Goal: Transaction & Acquisition: Book appointment/travel/reservation

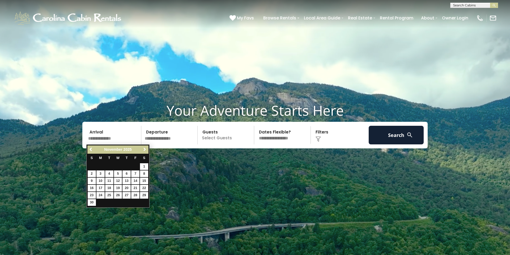
click at [147, 149] on link "Next" at bounding box center [144, 149] width 7 height 7
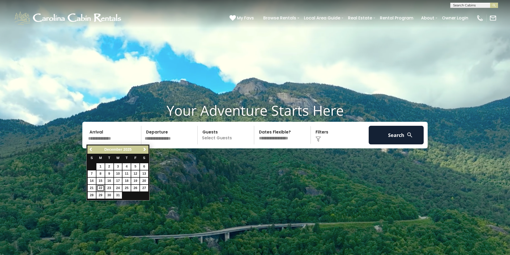
click at [100, 184] on link "22" at bounding box center [100, 187] width 8 height 7
type input "********"
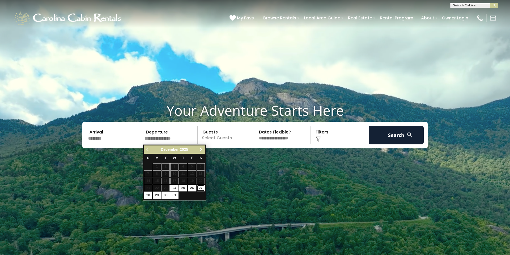
click at [199, 187] on link "27" at bounding box center [200, 187] width 8 height 7
type input "********"
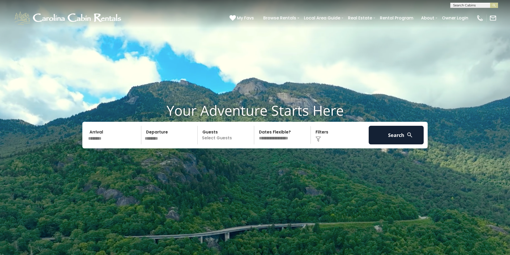
click at [225, 140] on p "Select Guests" at bounding box center [226, 135] width 55 height 19
click at [252, 157] on span "+" at bounding box center [252, 156] width 2 height 5
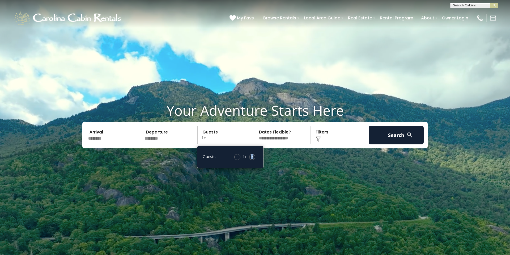
click at [252, 157] on span "+" at bounding box center [252, 156] width 2 height 5
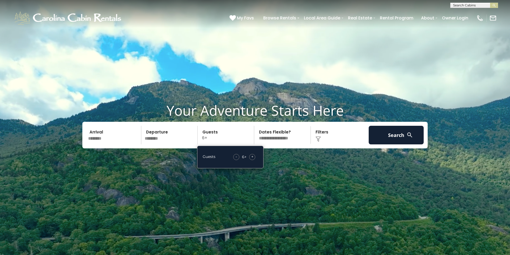
click at [333, 138] on div "Click to Choose" at bounding box center [339, 135] width 55 height 19
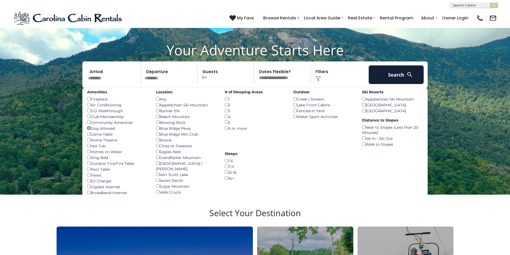
scroll to position [47, 0]
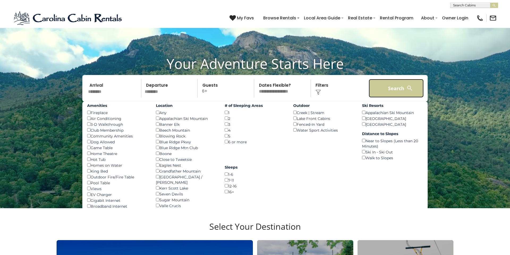
click at [393, 87] on button "Search" at bounding box center [395, 88] width 55 height 19
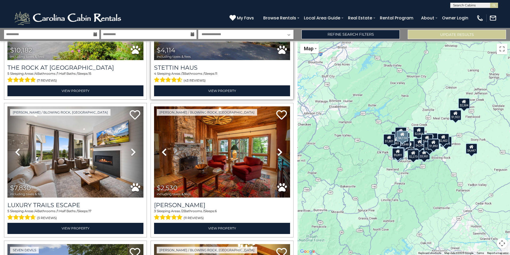
scroll to position [100, 0]
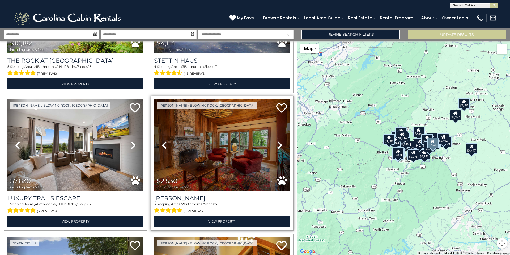
click at [277, 147] on icon at bounding box center [279, 145] width 5 height 8
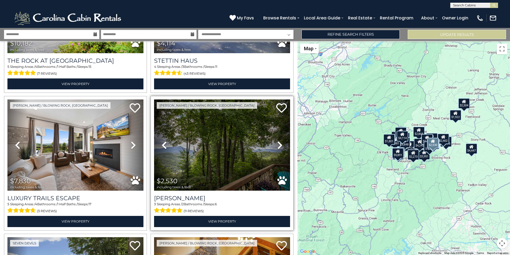
click at [277, 147] on icon at bounding box center [279, 145] width 5 height 8
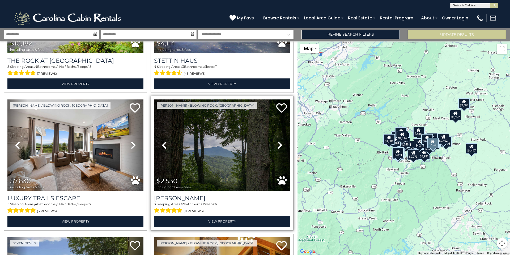
click at [277, 147] on icon at bounding box center [279, 145] width 5 height 8
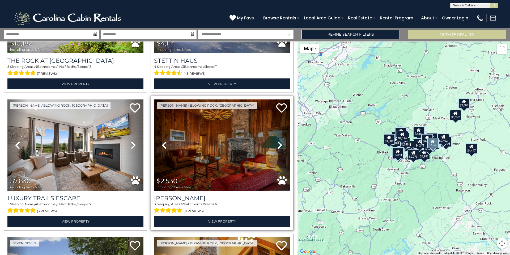
click at [277, 147] on icon at bounding box center [279, 145] width 5 height 8
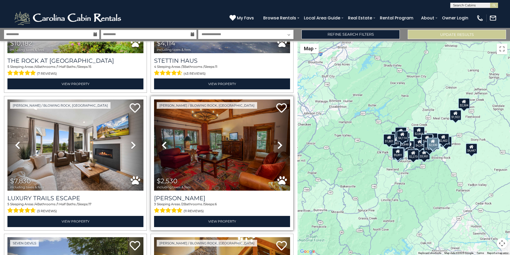
click at [277, 147] on icon at bounding box center [279, 145] width 5 height 8
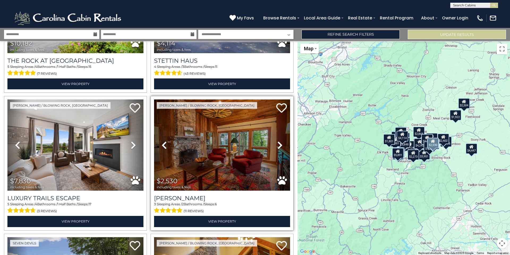
click at [277, 147] on icon at bounding box center [279, 145] width 5 height 8
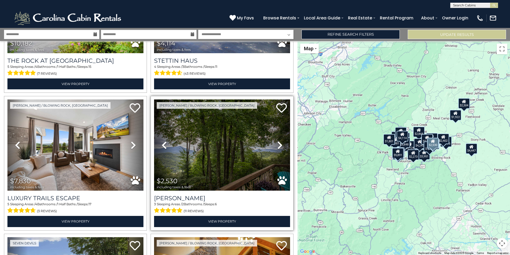
click at [277, 147] on icon at bounding box center [279, 145] width 5 height 8
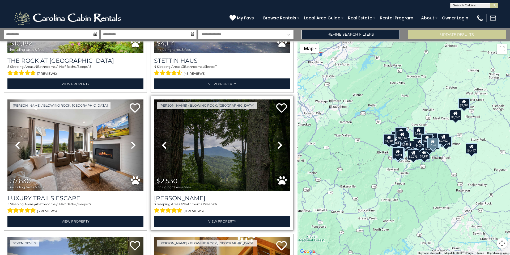
click at [277, 147] on icon at bounding box center [279, 145] width 5 height 8
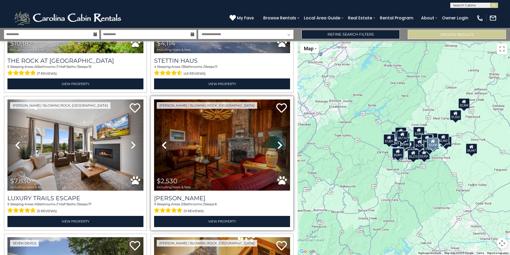
click at [277, 147] on icon at bounding box center [279, 145] width 5 height 8
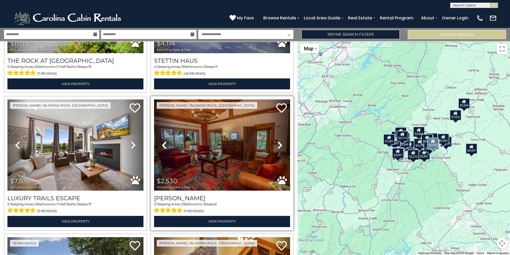
click at [277, 147] on icon at bounding box center [279, 145] width 5 height 8
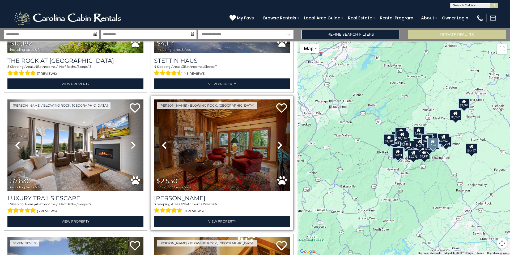
click at [277, 147] on icon at bounding box center [279, 145] width 5 height 8
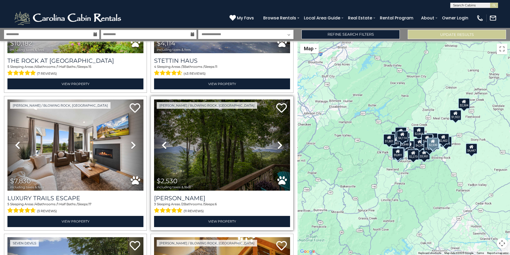
click at [277, 147] on icon at bounding box center [279, 145] width 5 height 8
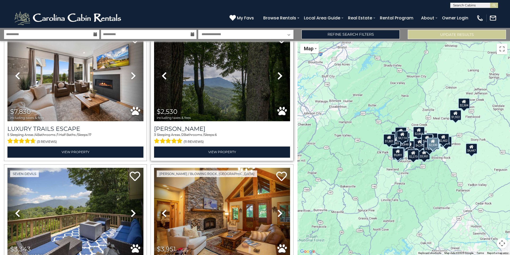
scroll to position [207, 0]
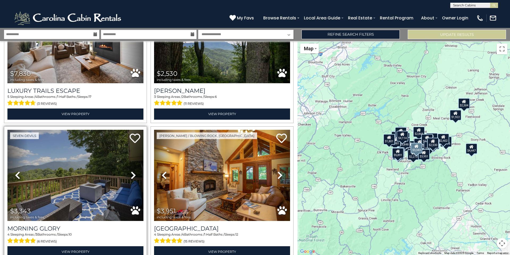
click at [133, 175] on icon at bounding box center [133, 175] width 5 height 8
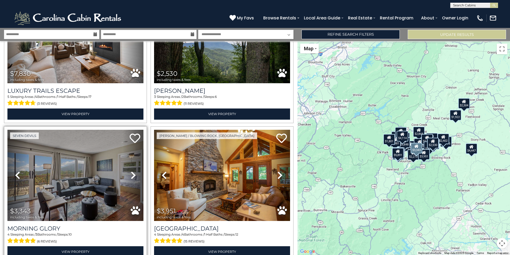
click at [133, 175] on icon at bounding box center [133, 175] width 5 height 8
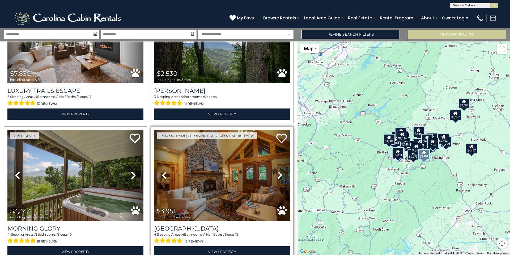
click at [276, 174] on link "Next" at bounding box center [279, 175] width 20 height 91
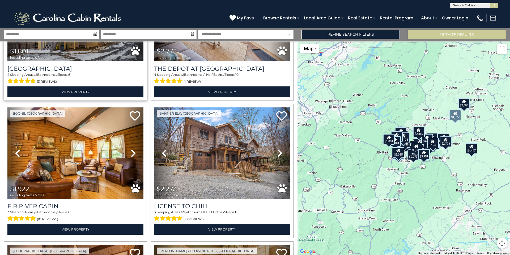
scroll to position [1352, 0]
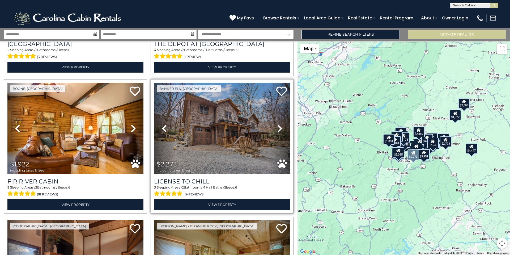
click at [279, 128] on icon at bounding box center [279, 128] width 5 height 8
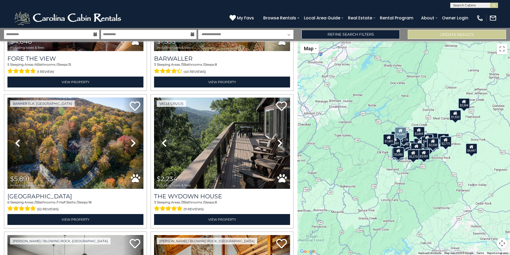
scroll to position [1614, 0]
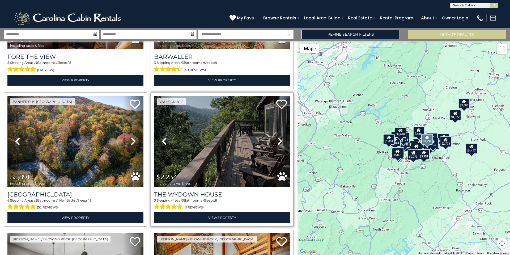
click at [279, 140] on icon at bounding box center [279, 141] width 5 height 8
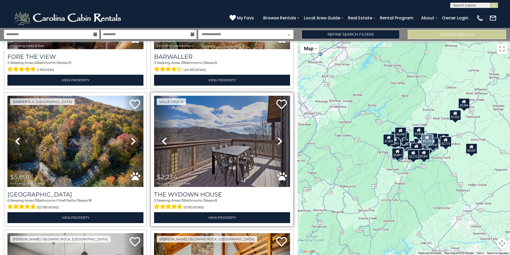
click at [279, 140] on icon at bounding box center [279, 141] width 5 height 8
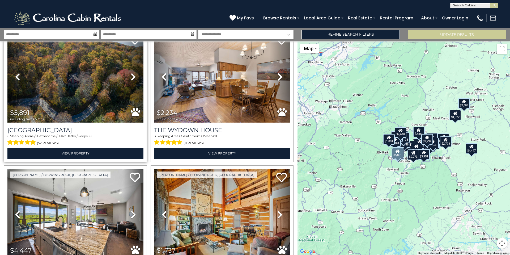
scroll to position [1738, 0]
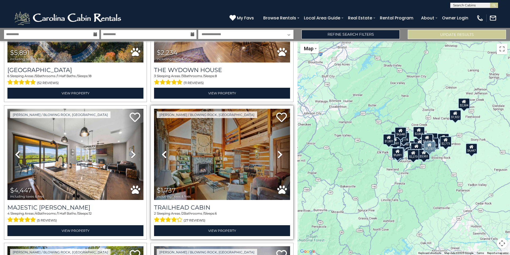
click at [280, 152] on icon at bounding box center [279, 154] width 5 height 8
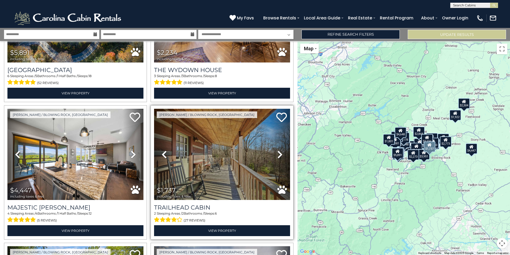
click at [280, 152] on icon at bounding box center [279, 154] width 5 height 8
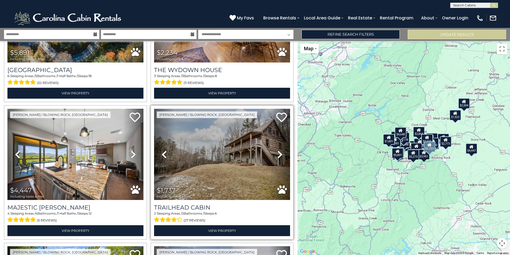
scroll to position [1741, 0]
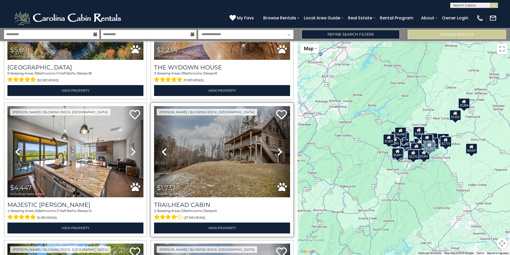
click at [280, 152] on icon at bounding box center [279, 151] width 5 height 8
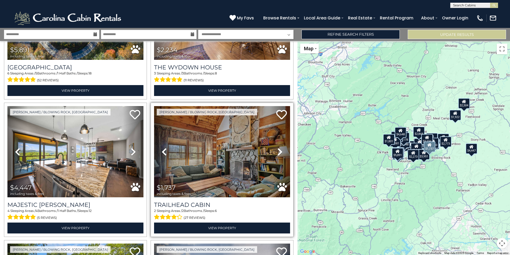
click at [280, 152] on icon at bounding box center [279, 151] width 5 height 8
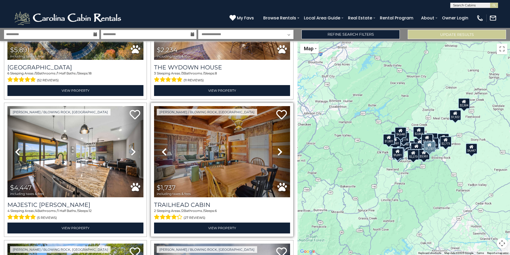
click at [280, 152] on icon at bounding box center [279, 151] width 5 height 8
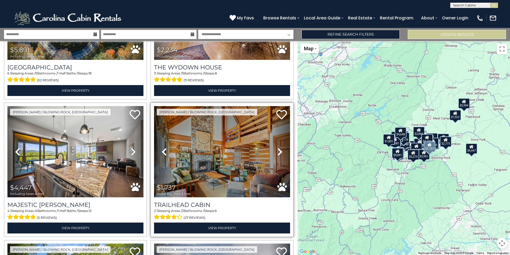
click at [280, 152] on icon at bounding box center [279, 151] width 5 height 8
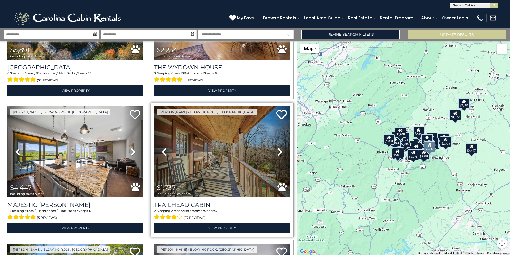
click at [280, 152] on icon at bounding box center [279, 151] width 5 height 8
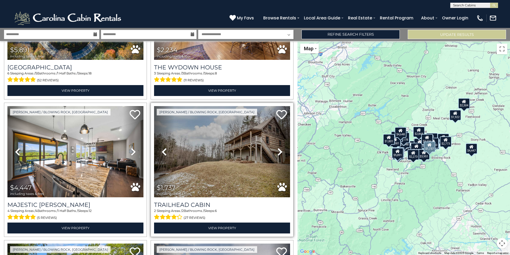
click at [280, 152] on icon at bounding box center [279, 151] width 5 height 8
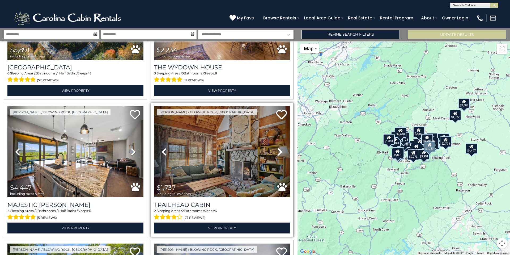
click at [280, 152] on icon at bounding box center [279, 151] width 5 height 8
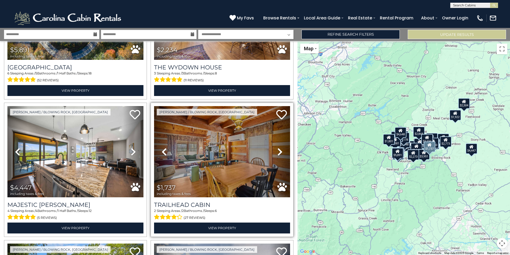
click at [280, 152] on icon at bounding box center [279, 151] width 5 height 8
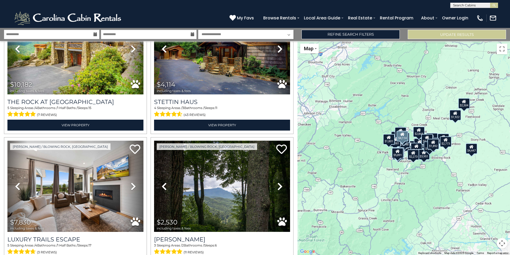
scroll to position [79, 0]
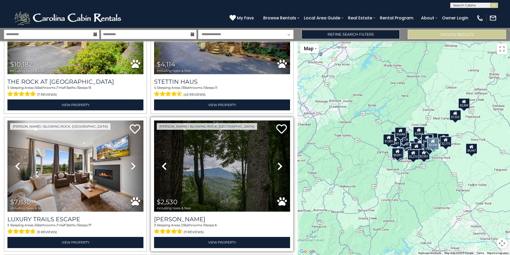
click at [282, 168] on icon at bounding box center [279, 166] width 5 height 8
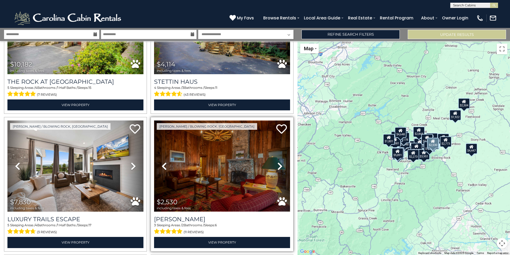
click at [255, 173] on img at bounding box center [222, 165] width 136 height 91
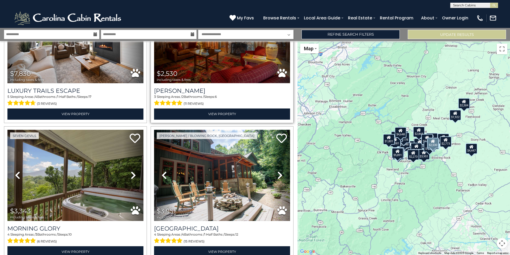
scroll to position [220, 0]
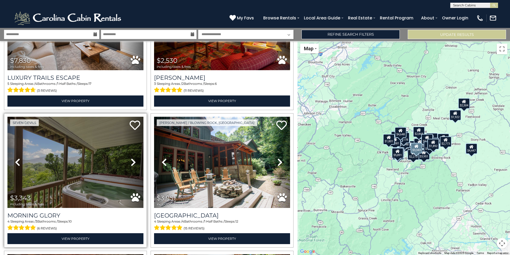
click at [133, 161] on icon at bounding box center [133, 162] width 5 height 8
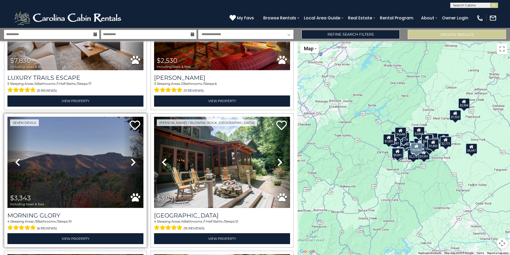
click at [130, 164] on link "Next" at bounding box center [133, 162] width 20 height 91
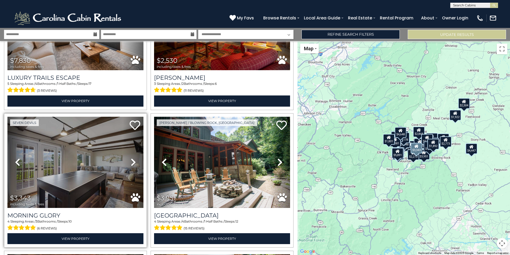
click at [130, 164] on link "Next" at bounding box center [133, 162] width 20 height 91
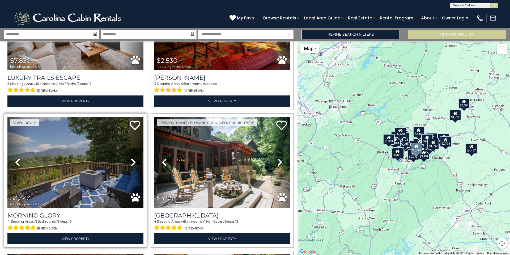
click at [130, 164] on link "Next" at bounding box center [133, 162] width 20 height 91
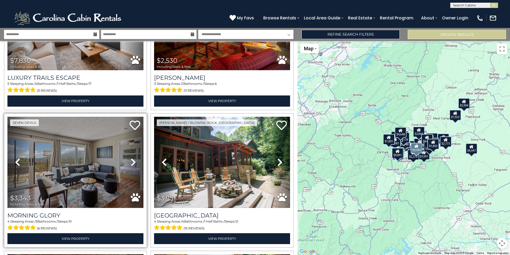
click at [130, 164] on link "Next" at bounding box center [133, 162] width 20 height 91
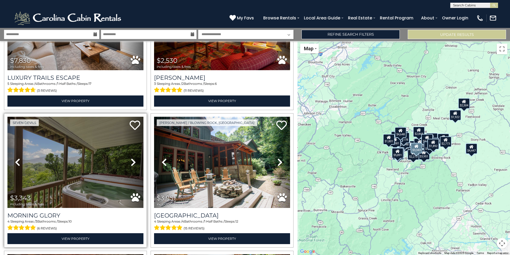
click at [130, 164] on link "Next" at bounding box center [133, 162] width 20 height 91
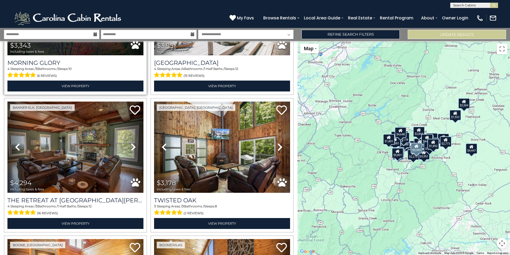
scroll to position [373, 0]
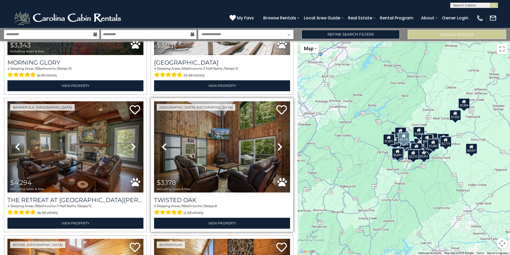
click at [279, 148] on icon at bounding box center [279, 146] width 5 height 8
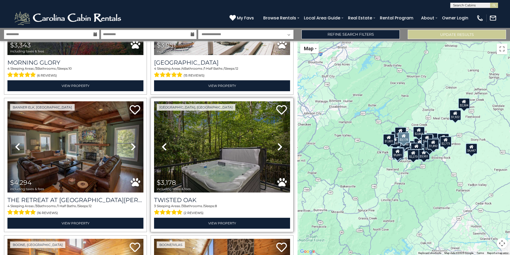
click at [279, 148] on icon at bounding box center [279, 146] width 5 height 8
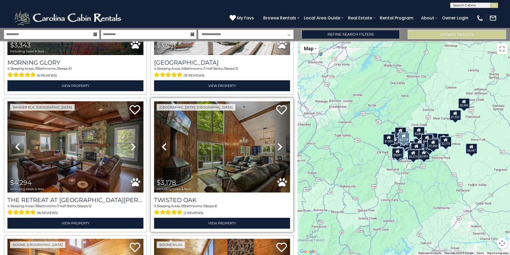
click at [279, 148] on icon at bounding box center [279, 146] width 5 height 8
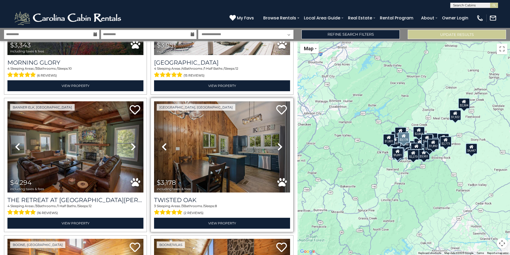
click at [279, 148] on icon at bounding box center [279, 146] width 5 height 8
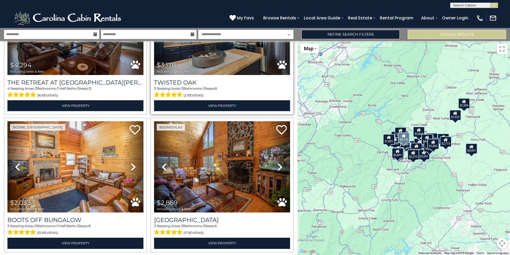
scroll to position [500, 0]
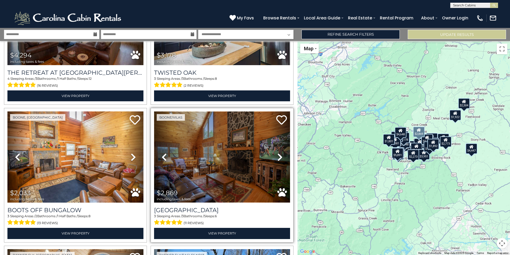
click at [225, 159] on img at bounding box center [222, 156] width 136 height 91
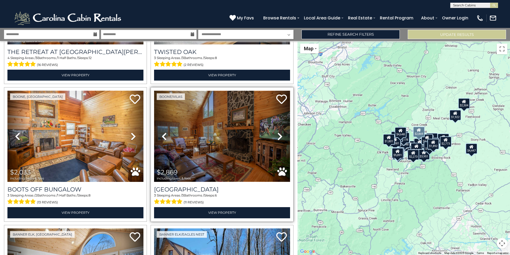
scroll to position [530, 0]
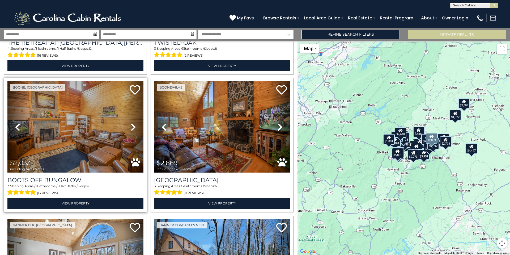
click at [131, 130] on icon at bounding box center [133, 127] width 5 height 8
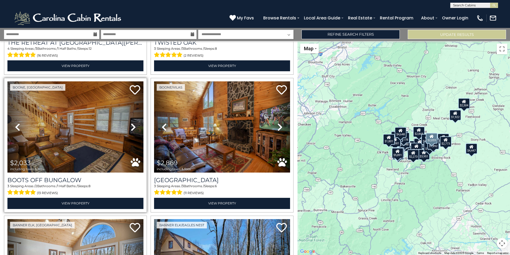
click at [131, 130] on icon at bounding box center [133, 127] width 5 height 8
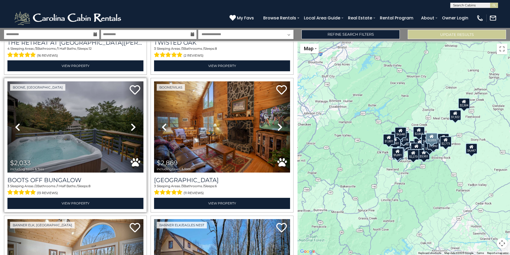
click at [131, 130] on icon at bounding box center [133, 127] width 5 height 8
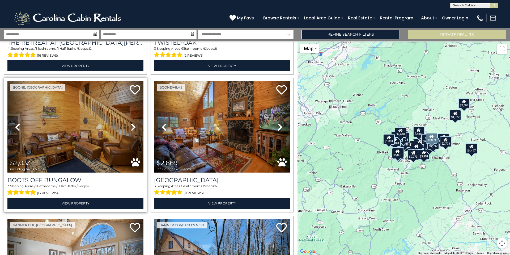
click at [131, 130] on icon at bounding box center [133, 127] width 5 height 8
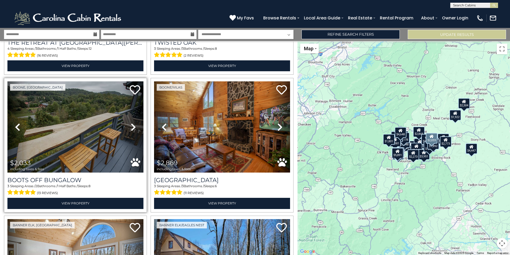
click at [131, 130] on icon at bounding box center [133, 127] width 5 height 8
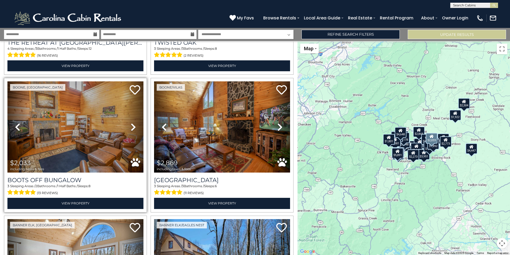
click at [131, 130] on icon at bounding box center [133, 127] width 5 height 8
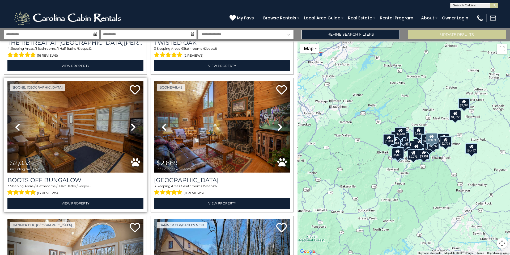
click at [131, 130] on icon at bounding box center [133, 127] width 5 height 8
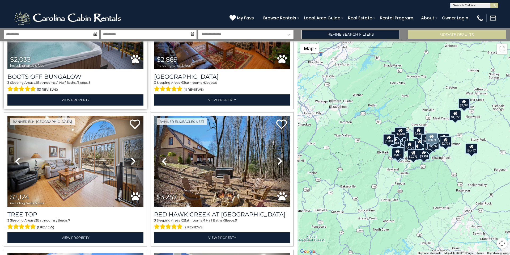
scroll to position [637, 0]
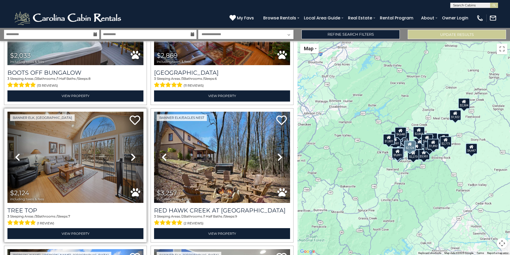
click at [131, 155] on icon at bounding box center [133, 157] width 5 height 8
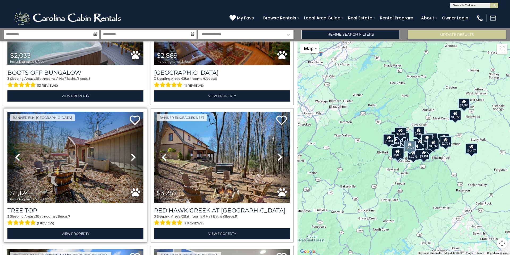
click at [131, 155] on icon at bounding box center [133, 157] width 5 height 8
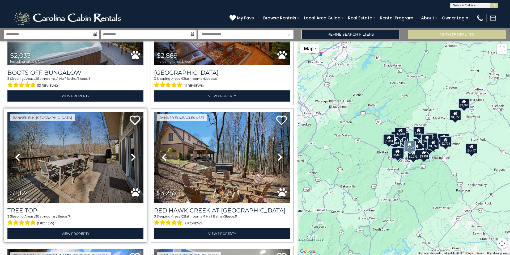
click at [131, 155] on icon at bounding box center [133, 157] width 5 height 8
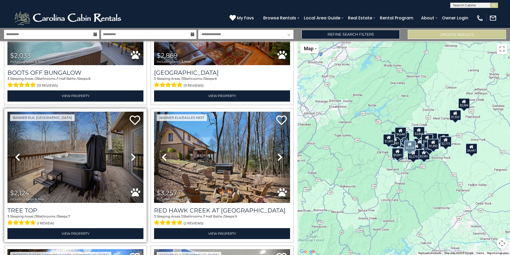
click at [131, 155] on icon at bounding box center [133, 157] width 5 height 8
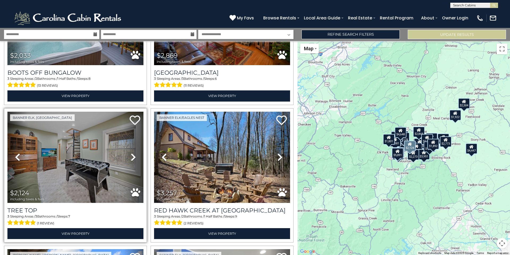
click at [131, 155] on icon at bounding box center [133, 157] width 5 height 8
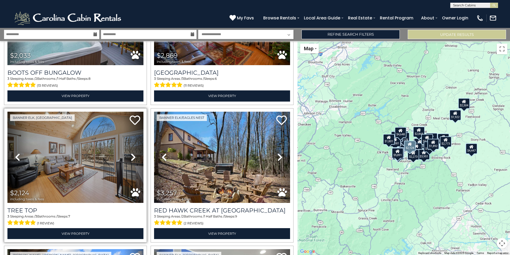
click at [131, 155] on icon at bounding box center [133, 157] width 5 height 8
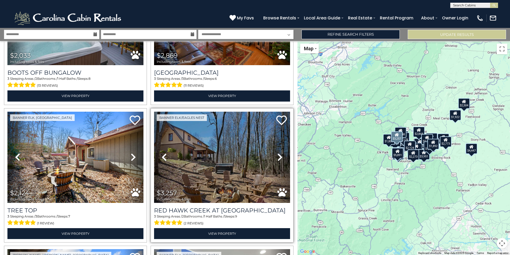
click at [282, 154] on icon at bounding box center [279, 157] width 5 height 8
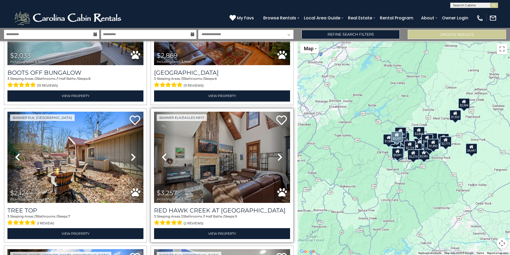
click at [282, 154] on icon at bounding box center [279, 157] width 5 height 8
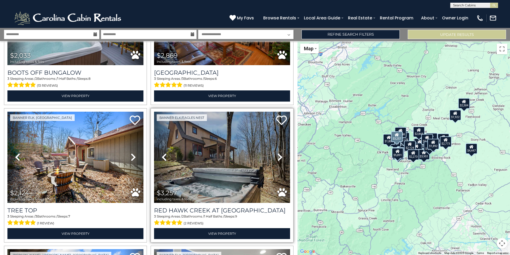
click at [282, 154] on icon at bounding box center [279, 157] width 5 height 8
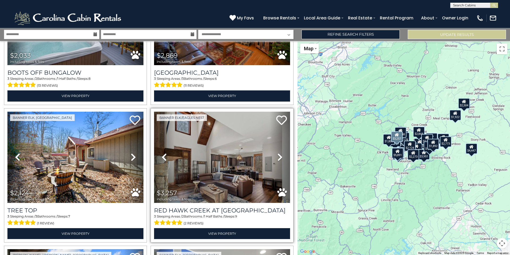
click at [282, 154] on icon at bounding box center [279, 157] width 5 height 8
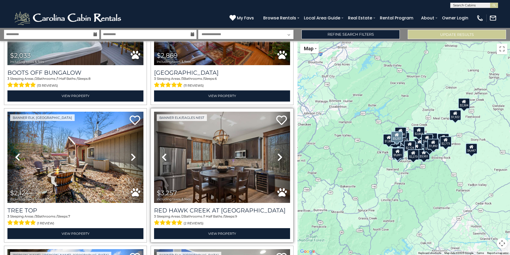
click at [282, 154] on icon at bounding box center [279, 157] width 5 height 8
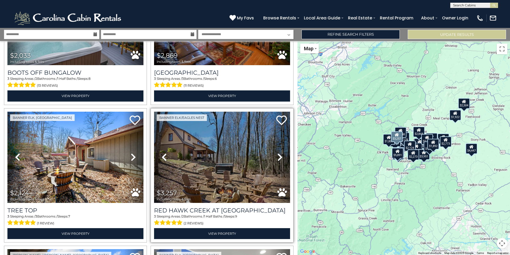
click at [282, 154] on icon at bounding box center [279, 157] width 5 height 8
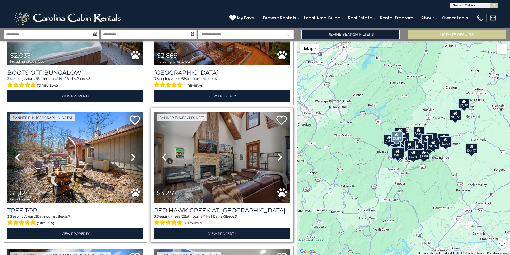
click at [282, 154] on icon at bounding box center [279, 157] width 5 height 8
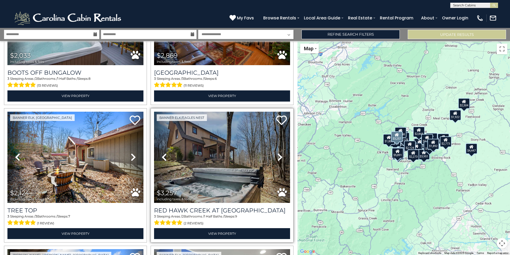
click at [282, 154] on icon at bounding box center [279, 157] width 5 height 8
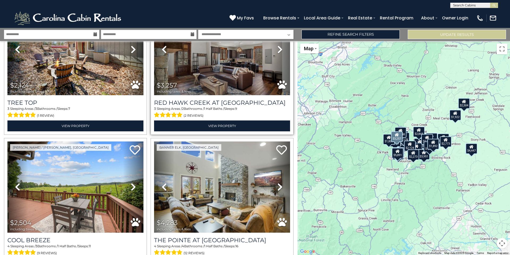
scroll to position [769, 0]
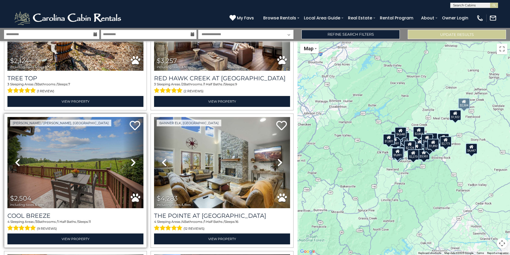
click at [134, 161] on icon at bounding box center [133, 162] width 5 height 8
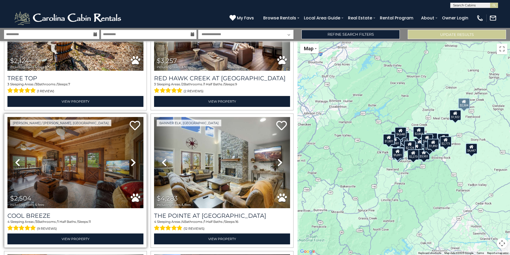
click at [134, 161] on icon at bounding box center [133, 162] width 5 height 8
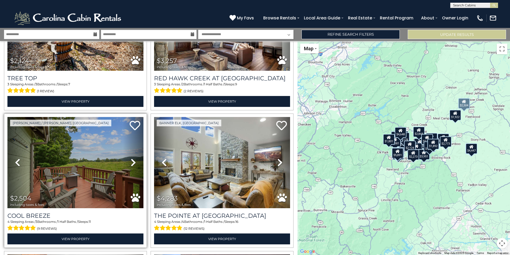
click at [134, 161] on icon at bounding box center [133, 162] width 5 height 8
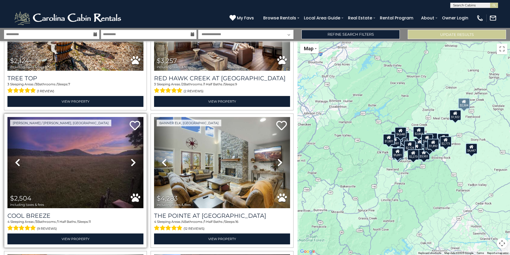
click at [134, 161] on icon at bounding box center [133, 162] width 5 height 8
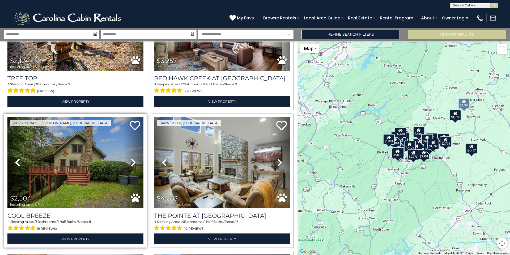
click at [134, 161] on icon at bounding box center [133, 162] width 5 height 8
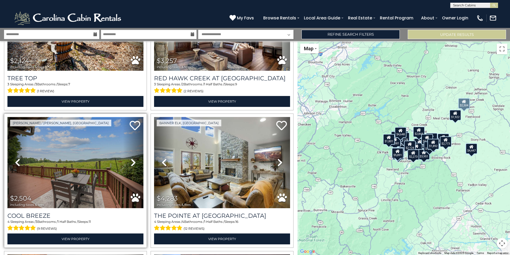
click at [108, 170] on img at bounding box center [75, 162] width 136 height 91
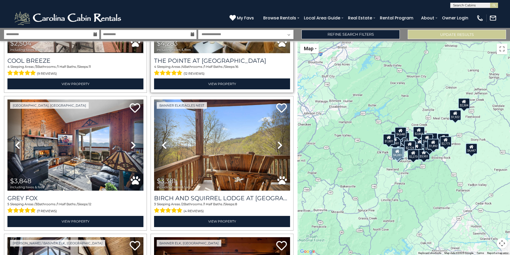
scroll to position [928, 0]
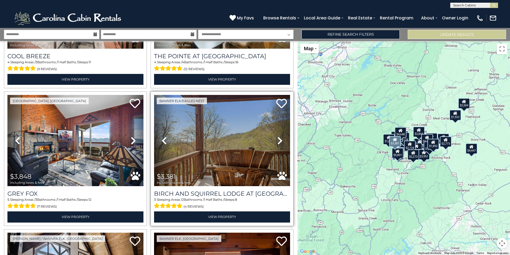
click at [279, 140] on icon at bounding box center [279, 140] width 5 height 8
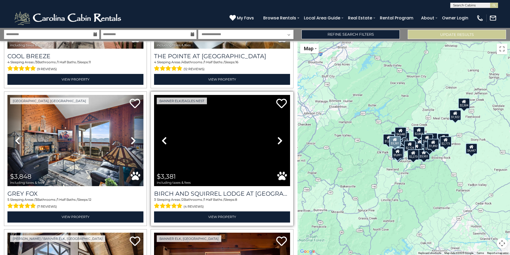
click at [279, 140] on icon at bounding box center [279, 140] width 5 height 8
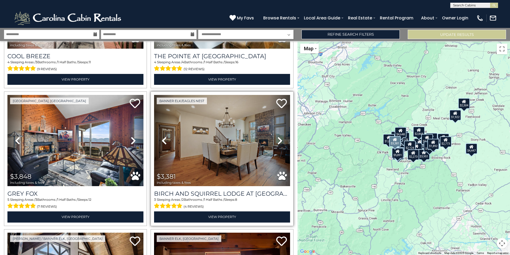
click at [279, 140] on icon at bounding box center [279, 140] width 5 height 8
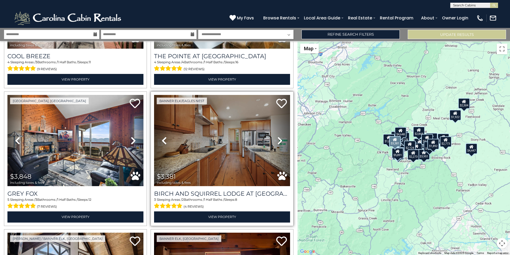
click at [279, 140] on icon at bounding box center [279, 140] width 5 height 8
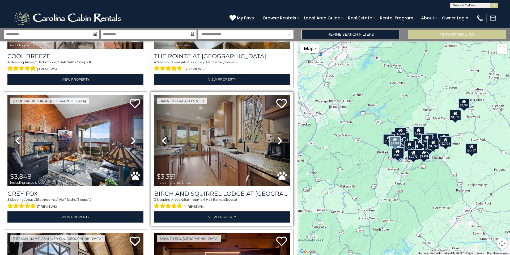
click at [279, 140] on icon at bounding box center [279, 140] width 5 height 8
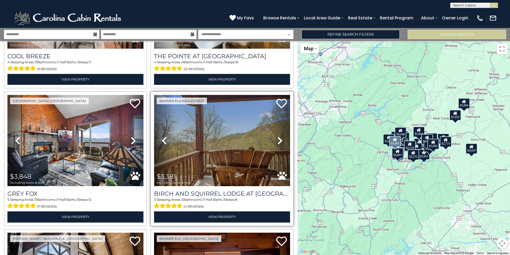
click at [279, 140] on icon at bounding box center [279, 140] width 5 height 8
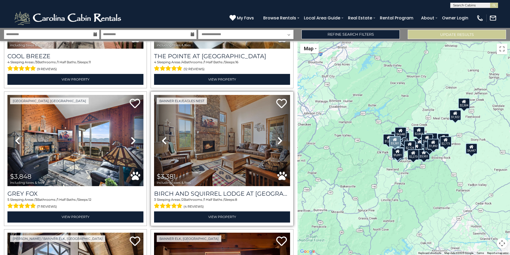
click at [279, 140] on icon at bounding box center [279, 140] width 5 height 8
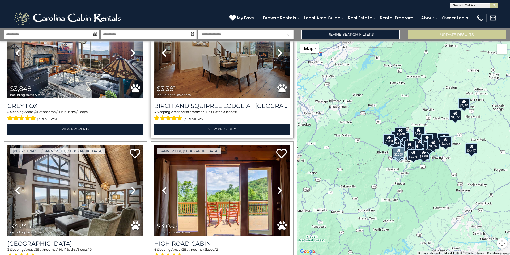
scroll to position [1063, 0]
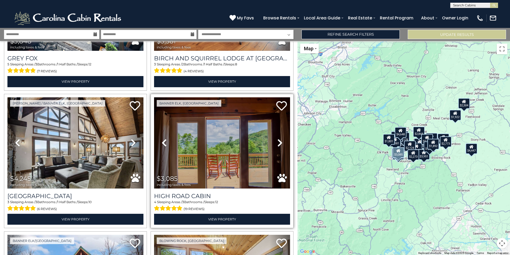
click at [276, 145] on link "Next" at bounding box center [279, 142] width 20 height 91
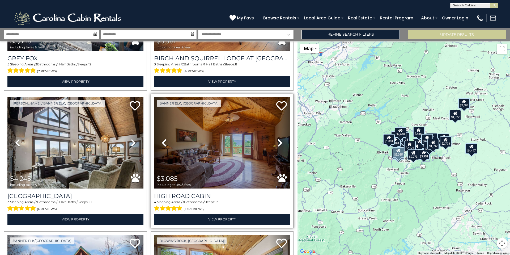
click at [276, 145] on link "Next" at bounding box center [279, 142] width 20 height 91
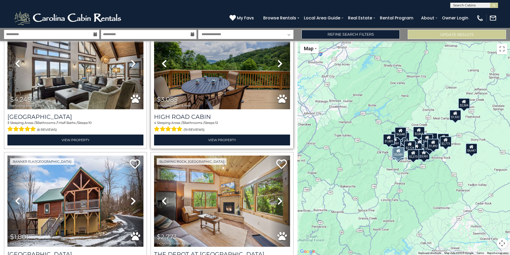
scroll to position [1194, 0]
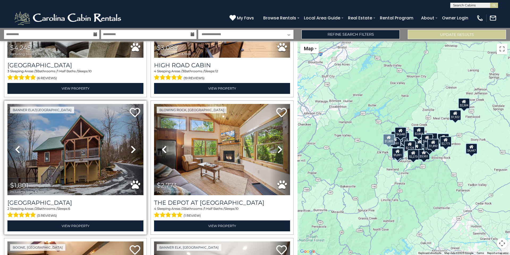
click at [134, 150] on icon at bounding box center [133, 149] width 5 height 8
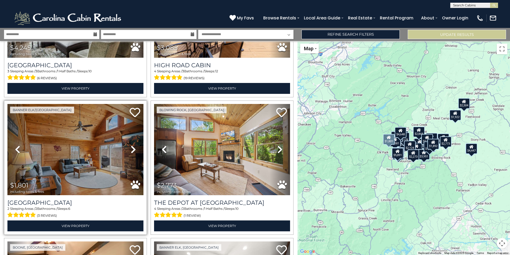
click at [134, 150] on icon at bounding box center [133, 149] width 5 height 8
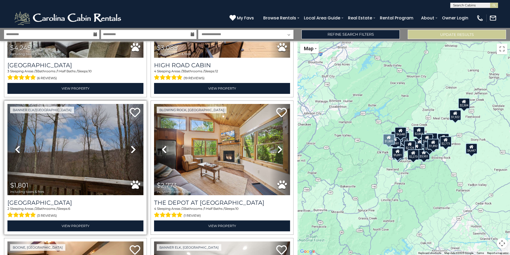
click at [134, 150] on icon at bounding box center [133, 149] width 5 height 8
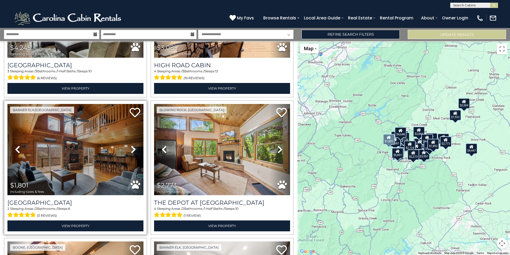
click at [134, 150] on icon at bounding box center [133, 149] width 5 height 8
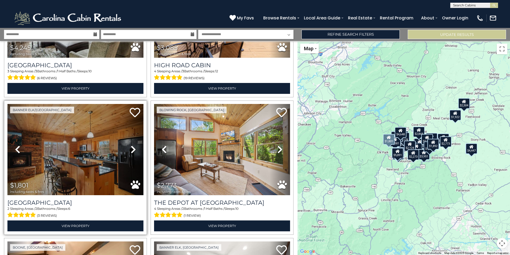
click at [134, 150] on icon at bounding box center [133, 149] width 5 height 8
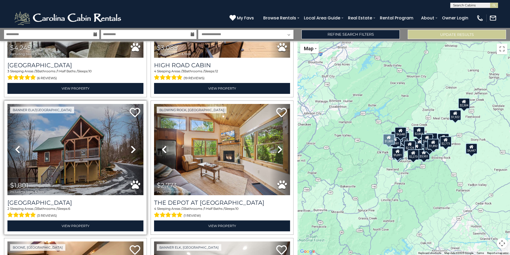
click at [134, 150] on icon at bounding box center [133, 149] width 5 height 8
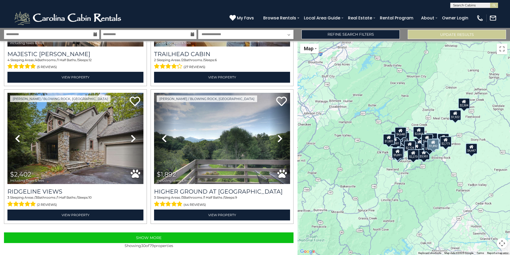
scroll to position [1893, 0]
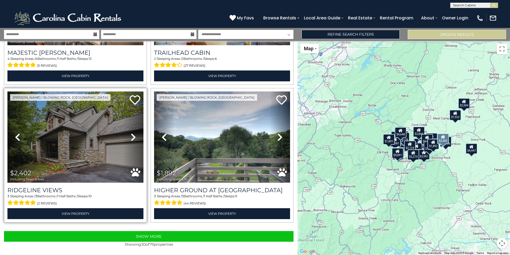
click at [131, 136] on icon at bounding box center [133, 137] width 5 height 8
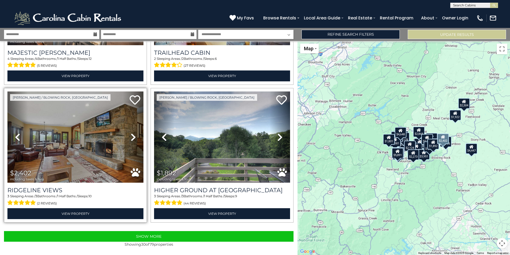
click at [131, 136] on icon at bounding box center [133, 137] width 5 height 8
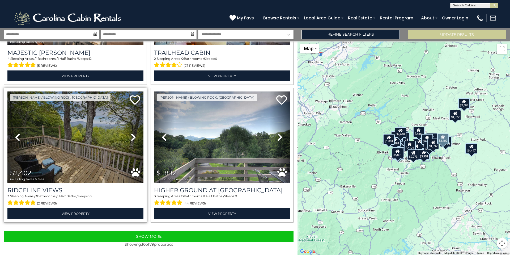
click at [131, 136] on icon at bounding box center [133, 137] width 5 height 8
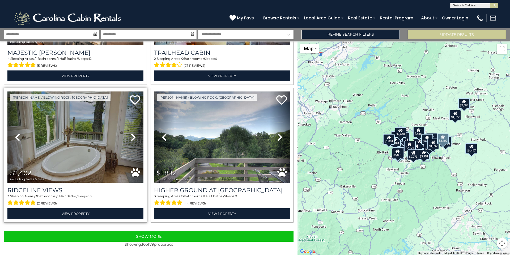
click at [131, 136] on icon at bounding box center [133, 137] width 5 height 8
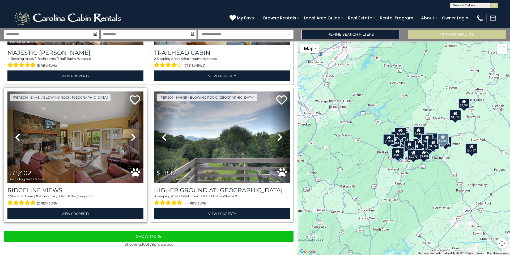
click at [131, 136] on icon at bounding box center [133, 137] width 5 height 8
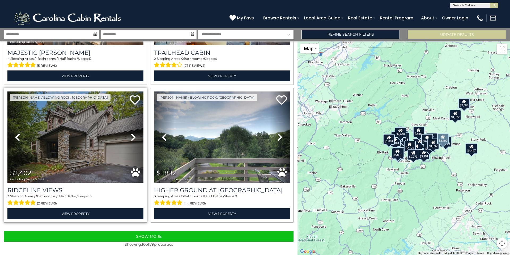
click at [131, 136] on icon at bounding box center [133, 137] width 5 height 8
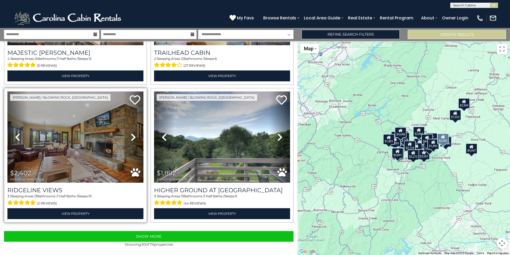
click at [131, 136] on icon at bounding box center [133, 137] width 5 height 8
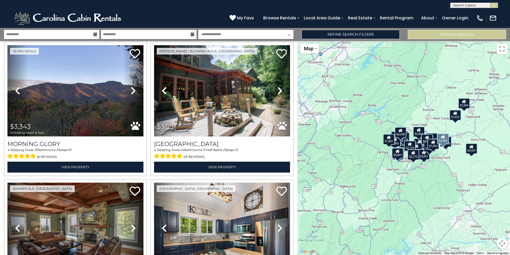
scroll to position [0, 0]
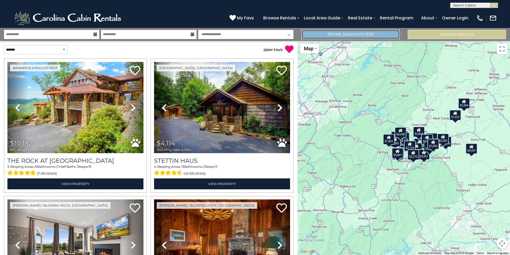
click at [346, 35] on link "Refine Search Filters" at bounding box center [350, 34] width 98 height 9
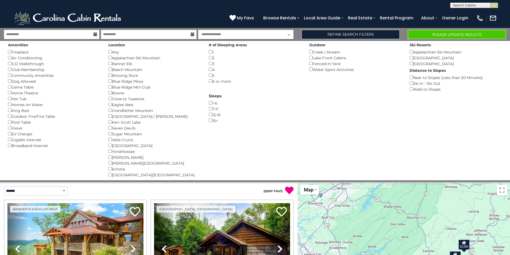
click at [312, 154] on div "Amenities Fireplace () Air Conditioning () 3-D Walkthrough () Club Membership (…" at bounding box center [255, 110] width 502 height 139
click at [430, 36] on button "Please Update Results" at bounding box center [456, 34] width 98 height 9
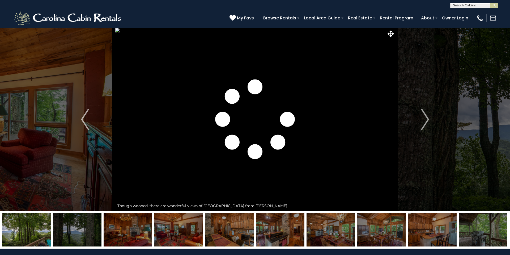
click at [37, 230] on img at bounding box center [26, 229] width 49 height 33
click at [63, 225] on img at bounding box center [77, 229] width 49 height 33
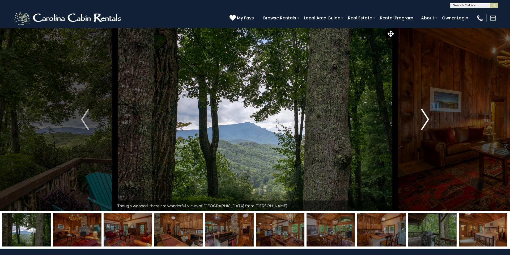
click at [427, 121] on img "Next" at bounding box center [425, 119] width 8 height 21
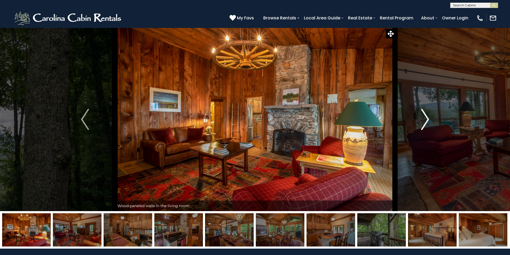
click at [427, 121] on img "Next" at bounding box center [425, 119] width 8 height 21
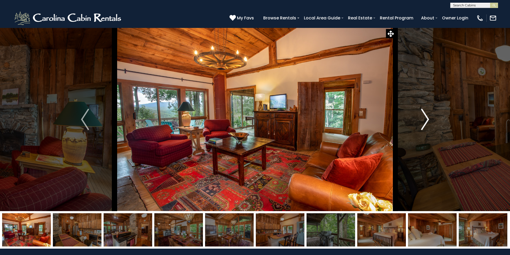
click at [427, 121] on img "Next" at bounding box center [425, 119] width 8 height 21
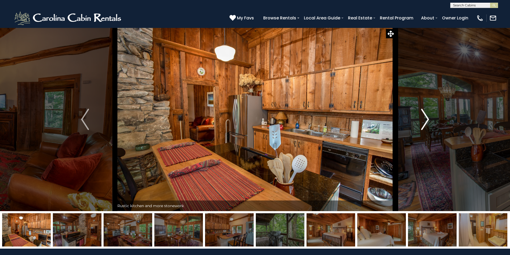
click at [427, 121] on img "Next" at bounding box center [425, 119] width 8 height 21
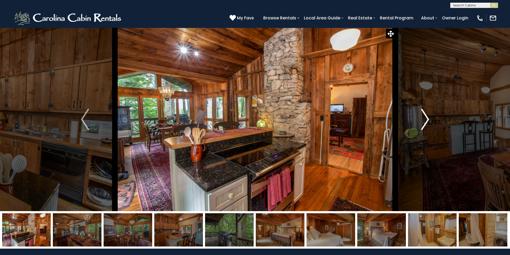
click at [427, 121] on img "Next" at bounding box center [425, 119] width 8 height 21
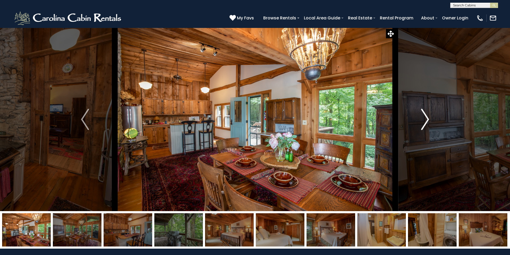
click at [427, 121] on img "Next" at bounding box center [425, 119] width 8 height 21
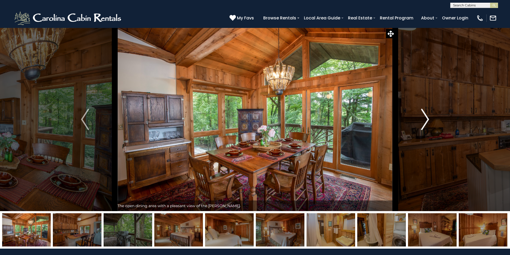
click at [427, 121] on img "Next" at bounding box center [425, 119] width 8 height 21
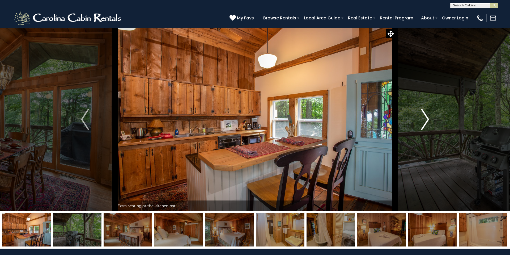
click at [427, 121] on img "Next" at bounding box center [425, 119] width 8 height 21
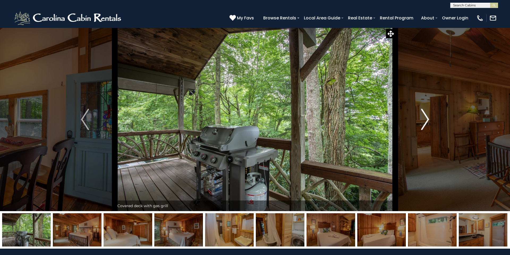
click at [427, 121] on img "Next" at bounding box center [425, 119] width 8 height 21
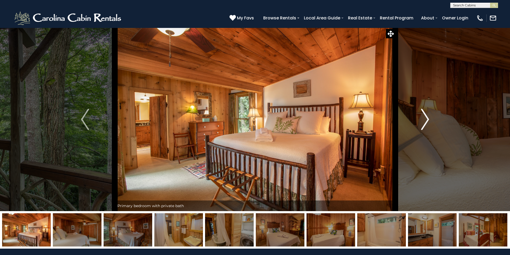
click at [427, 121] on img "Next" at bounding box center [425, 119] width 8 height 21
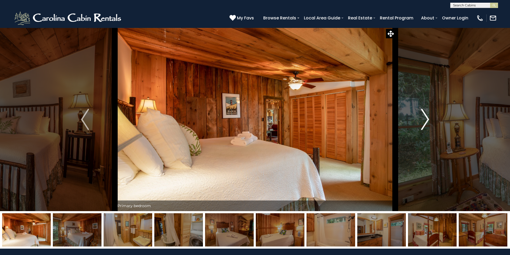
click at [427, 121] on img "Next" at bounding box center [425, 119] width 8 height 21
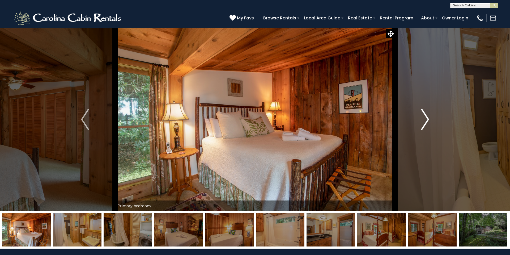
click at [427, 121] on img "Next" at bounding box center [425, 119] width 8 height 21
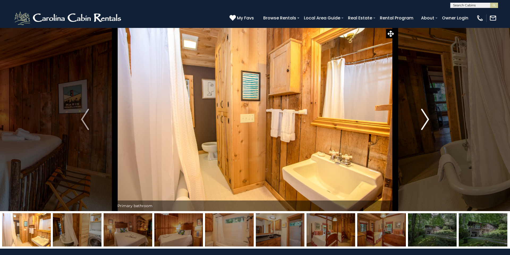
click at [427, 121] on img "Next" at bounding box center [425, 119] width 8 height 21
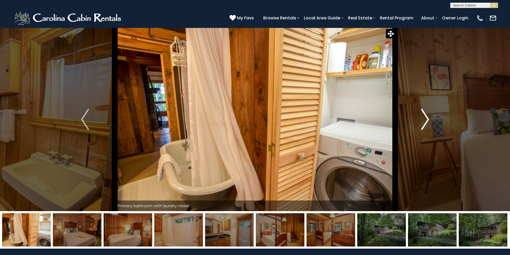
click at [427, 121] on img "Next" at bounding box center [425, 119] width 8 height 21
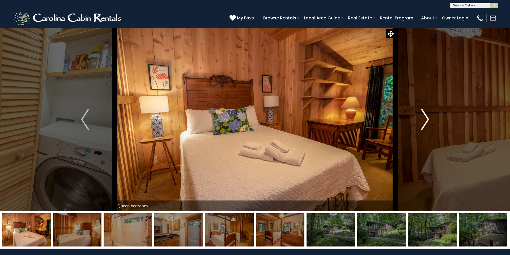
click at [427, 121] on img "Next" at bounding box center [425, 119] width 8 height 21
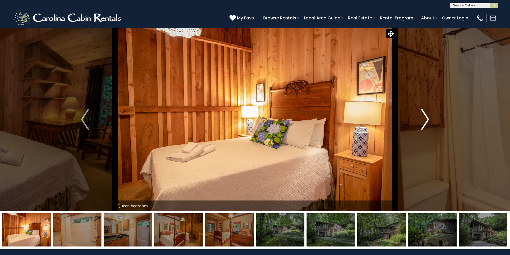
click at [427, 121] on img "Next" at bounding box center [425, 119] width 8 height 21
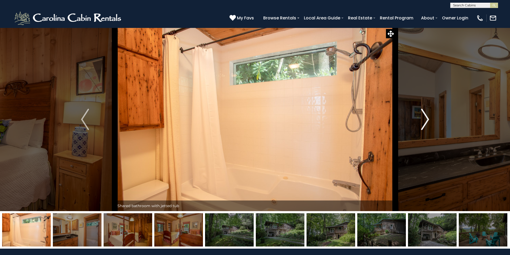
click at [427, 121] on img "Next" at bounding box center [425, 119] width 8 height 21
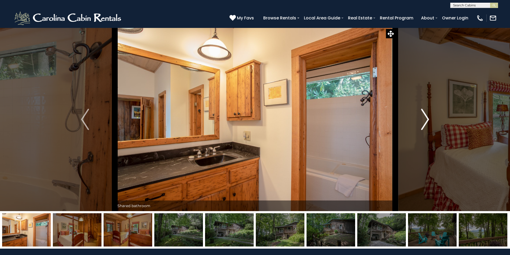
click at [427, 121] on img "Next" at bounding box center [425, 119] width 8 height 21
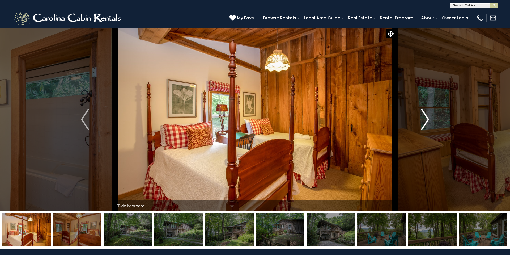
click at [427, 121] on img "Next" at bounding box center [425, 119] width 8 height 21
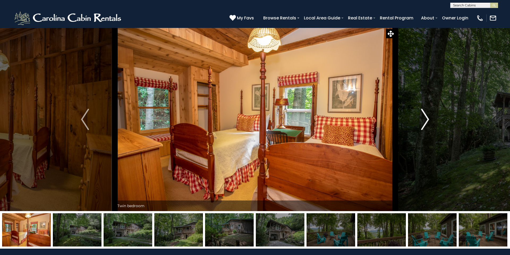
click at [427, 121] on img "Next" at bounding box center [425, 119] width 8 height 21
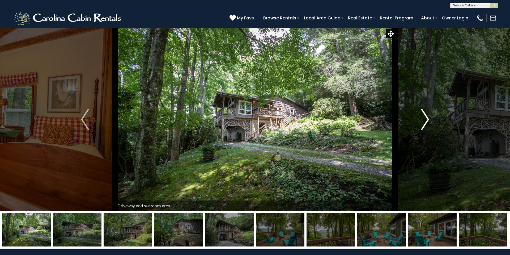
click at [427, 121] on img "Next" at bounding box center [425, 119] width 8 height 21
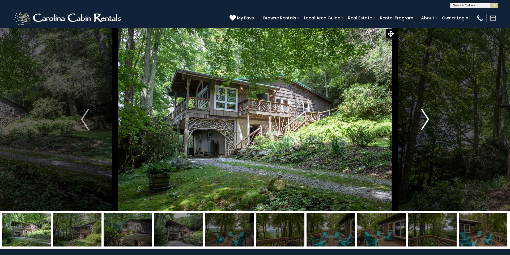
click at [427, 121] on img "Next" at bounding box center [425, 119] width 8 height 21
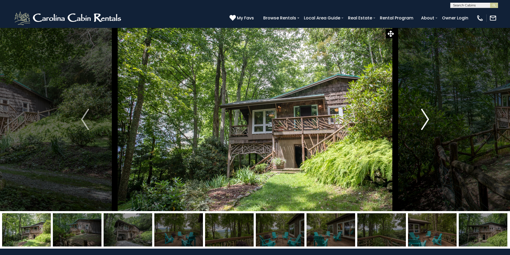
click at [427, 121] on img "Next" at bounding box center [425, 119] width 8 height 21
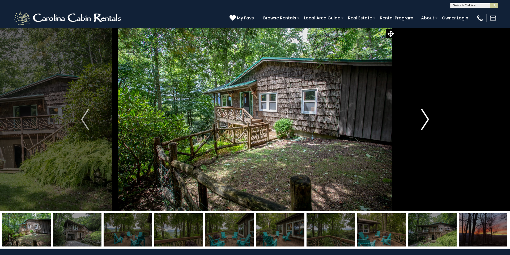
click at [427, 121] on img "Next" at bounding box center [425, 119] width 8 height 21
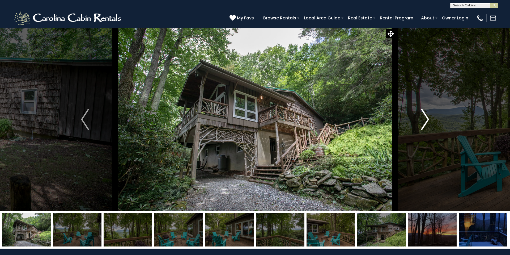
click at [427, 121] on img "Next" at bounding box center [425, 119] width 8 height 21
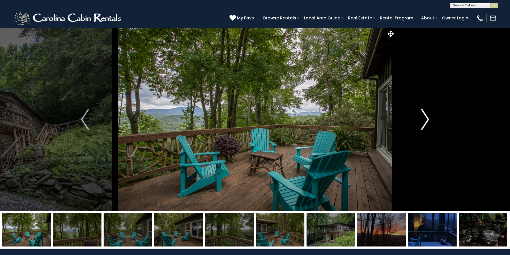
click at [427, 121] on img "Next" at bounding box center [425, 119] width 8 height 21
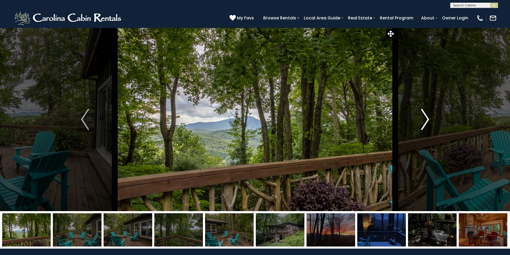
click at [427, 121] on img "Next" at bounding box center [425, 119] width 8 height 21
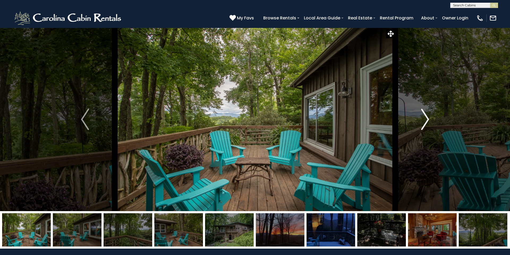
click at [427, 121] on img "Next" at bounding box center [425, 119] width 8 height 21
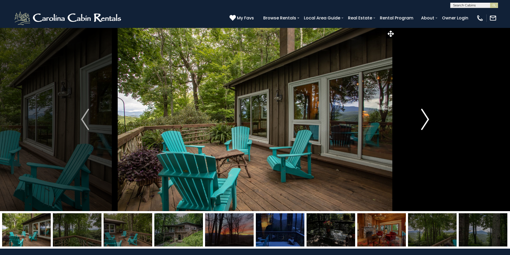
click at [427, 121] on img "Next" at bounding box center [425, 119] width 8 height 21
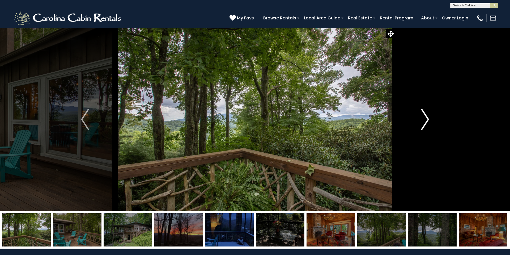
click at [427, 121] on img "Next" at bounding box center [425, 119] width 8 height 21
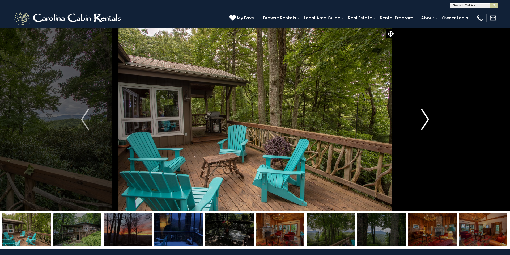
click at [427, 121] on img "Next" at bounding box center [425, 119] width 8 height 21
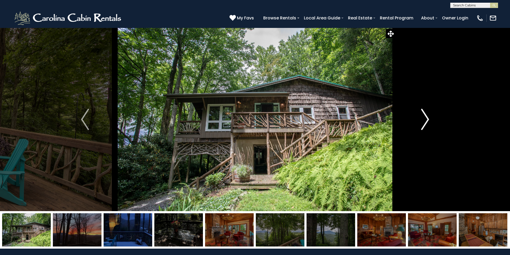
click at [427, 121] on img "Next" at bounding box center [425, 119] width 8 height 21
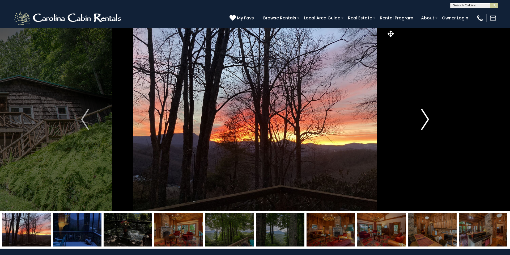
click at [427, 121] on img "Next" at bounding box center [425, 119] width 8 height 21
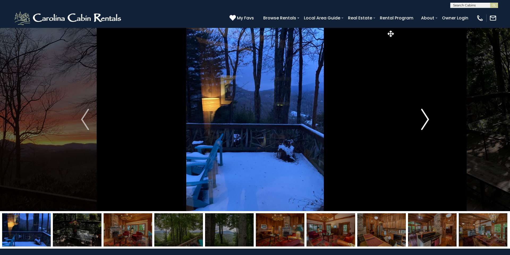
click at [427, 121] on img "Next" at bounding box center [425, 119] width 8 height 21
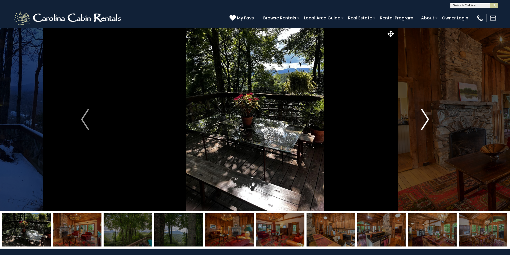
click at [427, 121] on img "Next" at bounding box center [425, 119] width 8 height 21
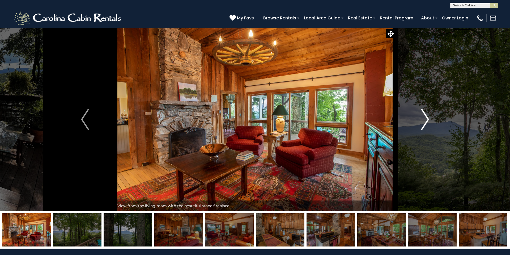
click at [427, 121] on img "Next" at bounding box center [425, 119] width 8 height 21
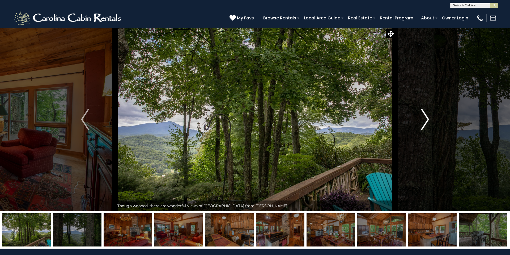
click at [427, 121] on img "Next" at bounding box center [425, 119] width 8 height 21
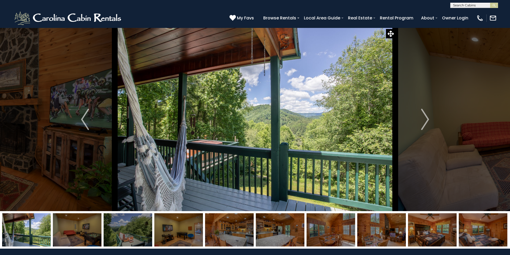
click at [426, 122] on img "Next" at bounding box center [425, 119] width 8 height 21
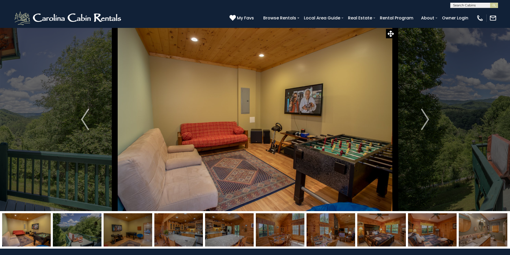
click at [426, 122] on img "Next" at bounding box center [425, 119] width 8 height 21
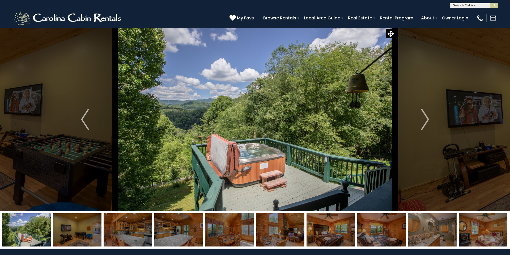
click at [426, 122] on img "Next" at bounding box center [425, 119] width 8 height 21
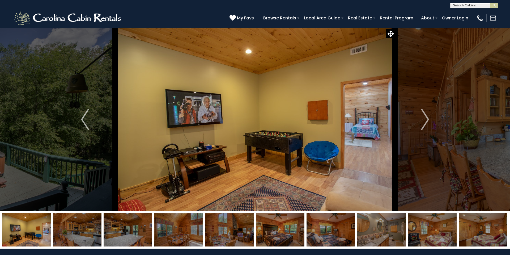
click at [426, 122] on img "Next" at bounding box center [425, 119] width 8 height 21
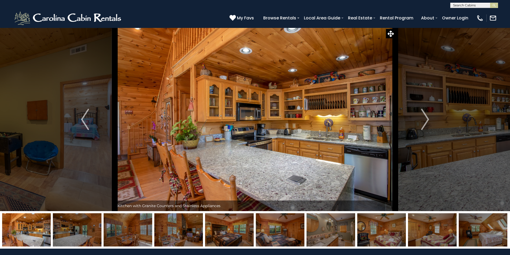
click at [426, 122] on img "Next" at bounding box center [425, 119] width 8 height 21
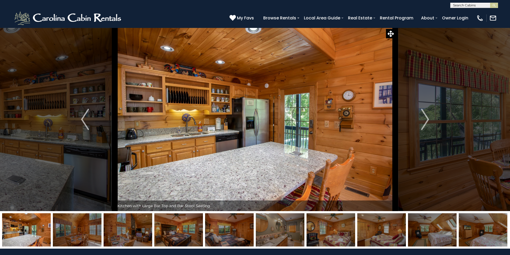
click at [426, 122] on img "Next" at bounding box center [425, 119] width 8 height 21
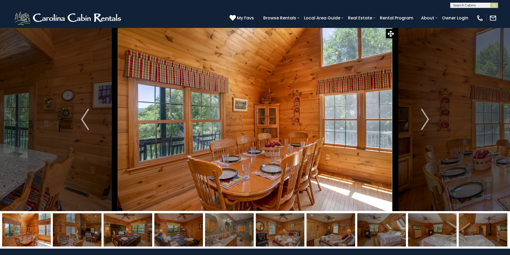
click at [426, 122] on img "Next" at bounding box center [425, 119] width 8 height 21
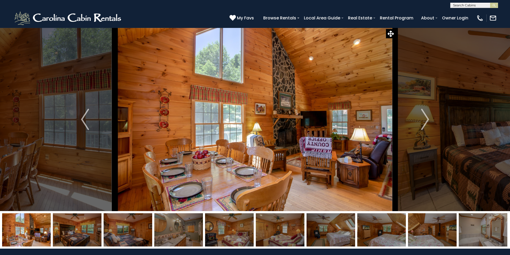
click at [426, 122] on img "Next" at bounding box center [425, 119] width 8 height 21
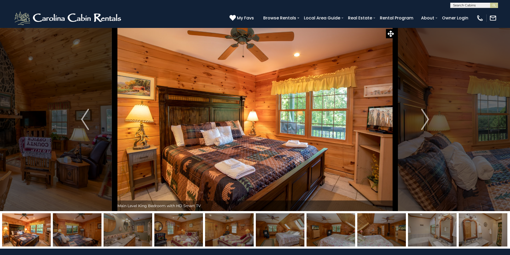
click at [426, 122] on img "Next" at bounding box center [425, 119] width 8 height 21
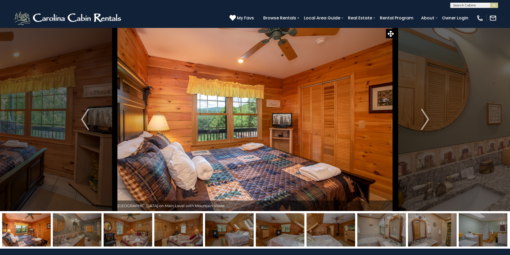
click at [426, 122] on img "Next" at bounding box center [425, 119] width 8 height 21
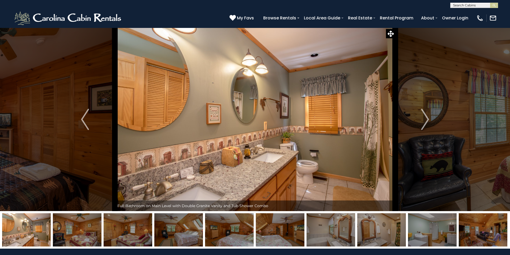
click at [426, 122] on img "Next" at bounding box center [425, 119] width 8 height 21
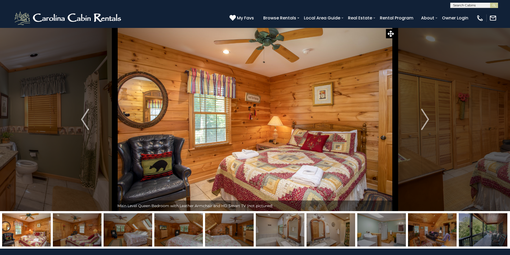
click at [426, 122] on img "Next" at bounding box center [425, 119] width 8 height 21
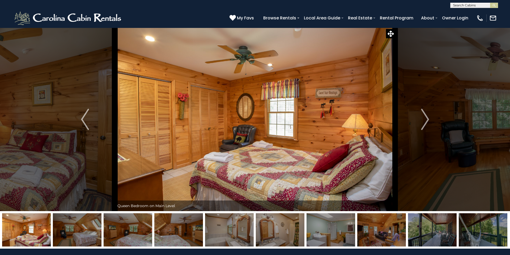
click at [426, 122] on img "Next" at bounding box center [425, 119] width 8 height 21
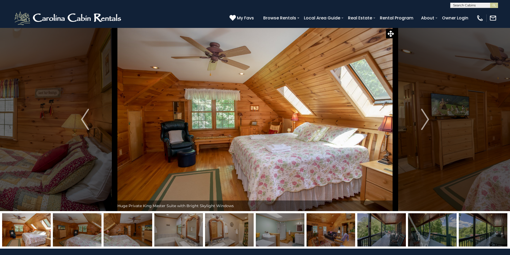
click at [426, 122] on img "Next" at bounding box center [425, 119] width 8 height 21
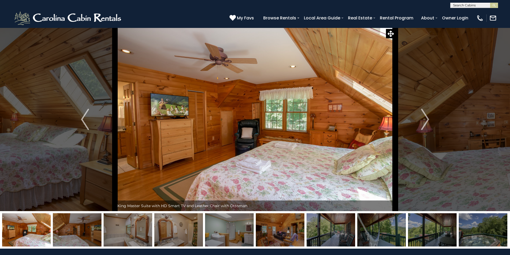
click at [426, 122] on img "Next" at bounding box center [425, 119] width 8 height 21
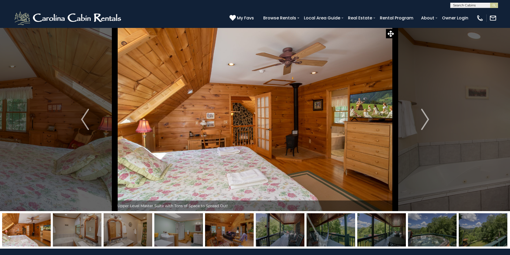
click at [426, 122] on img "Next" at bounding box center [425, 119] width 8 height 21
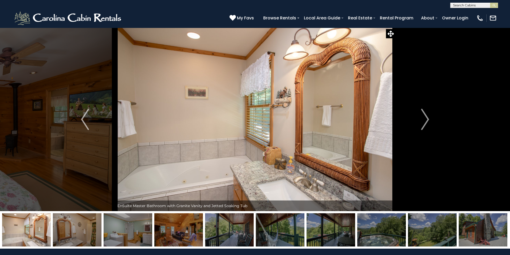
click at [426, 122] on img "Next" at bounding box center [425, 119] width 8 height 21
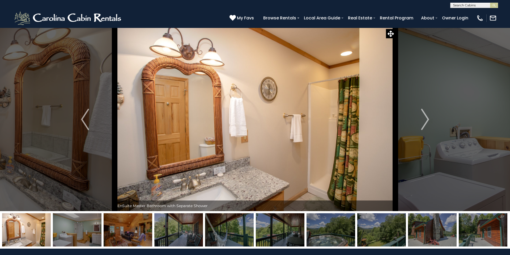
click at [426, 122] on img "Next" at bounding box center [425, 119] width 8 height 21
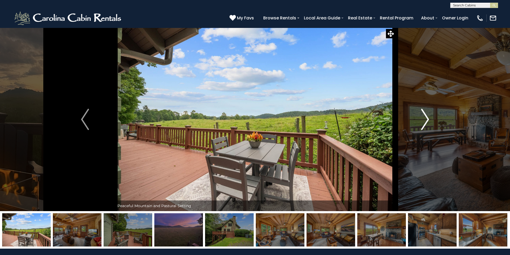
click at [426, 120] on img "Next" at bounding box center [425, 119] width 8 height 21
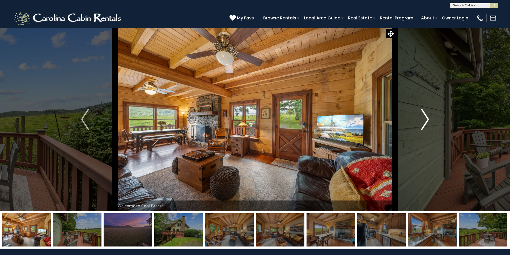
click at [426, 120] on img "Next" at bounding box center [425, 119] width 8 height 21
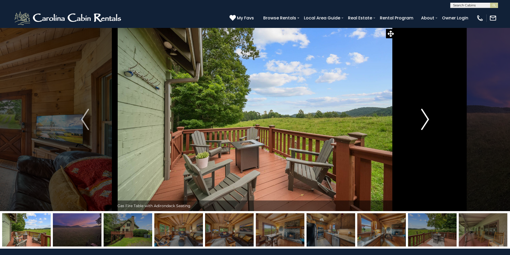
click at [426, 120] on img "Next" at bounding box center [425, 119] width 8 height 21
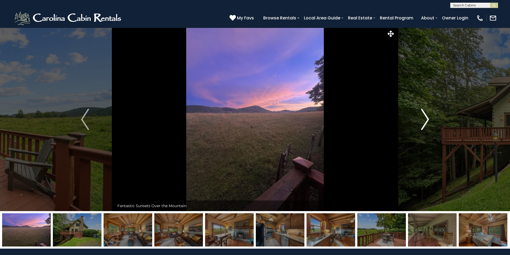
click at [426, 120] on img "Next" at bounding box center [425, 119] width 8 height 21
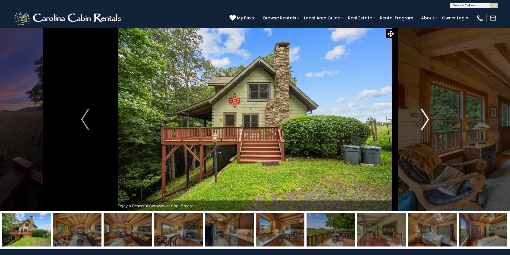
click at [426, 120] on img "Next" at bounding box center [425, 119] width 8 height 21
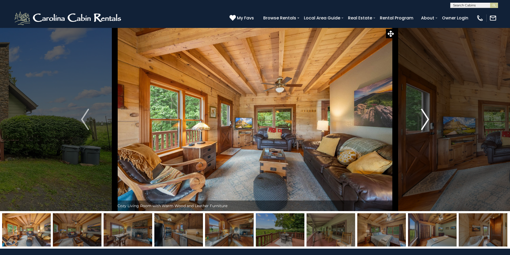
click at [426, 120] on img "Next" at bounding box center [425, 119] width 8 height 21
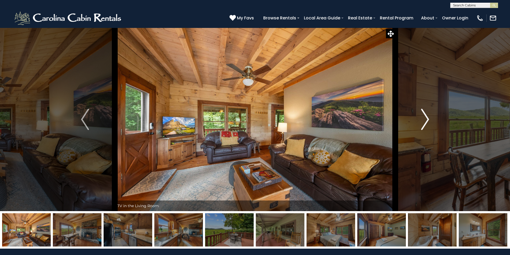
click at [426, 120] on img "Next" at bounding box center [425, 119] width 8 height 21
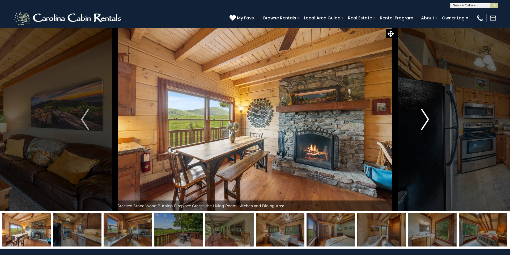
click at [426, 120] on img "Next" at bounding box center [425, 119] width 8 height 21
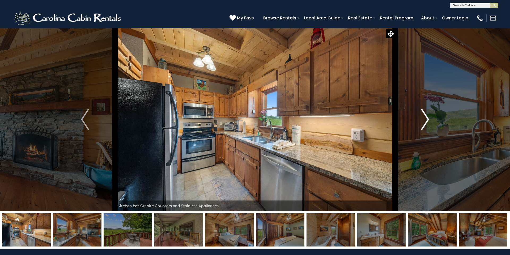
click at [426, 120] on img "Next" at bounding box center [425, 119] width 8 height 21
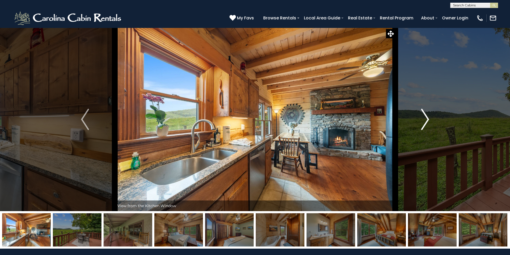
click at [426, 120] on img "Next" at bounding box center [425, 119] width 8 height 21
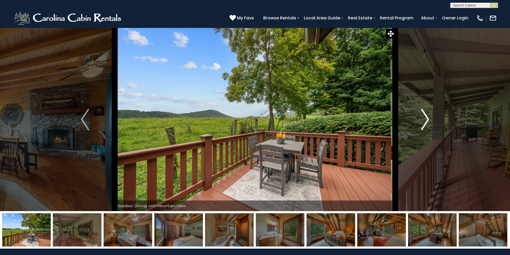
click at [426, 120] on img "Next" at bounding box center [425, 119] width 8 height 21
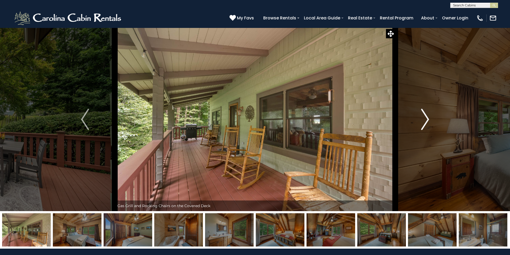
click at [426, 120] on img "Next" at bounding box center [425, 119] width 8 height 21
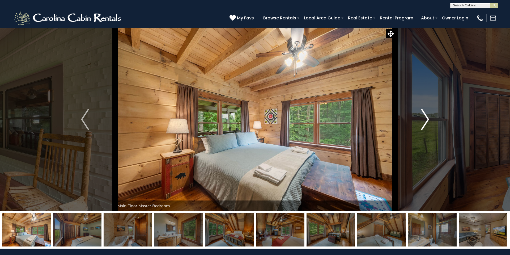
click at [426, 120] on img "Next" at bounding box center [425, 119] width 8 height 21
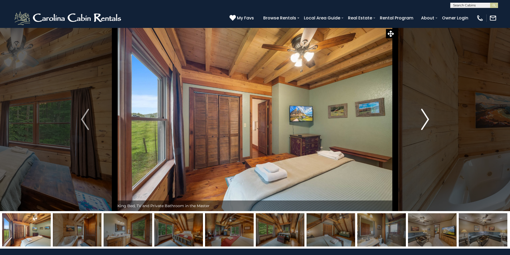
click at [426, 120] on img "Next" at bounding box center [425, 119] width 8 height 21
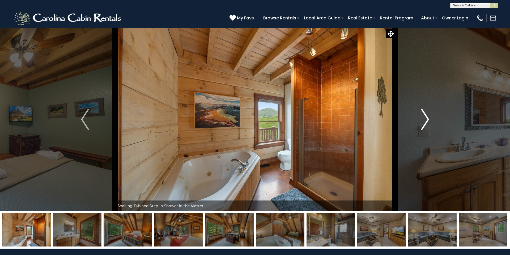
click at [426, 120] on img "Next" at bounding box center [425, 119] width 8 height 21
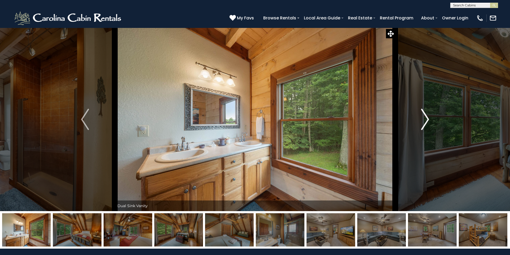
click at [426, 120] on img "Next" at bounding box center [425, 119] width 8 height 21
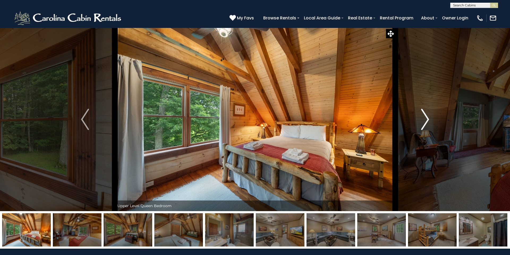
click at [426, 120] on img "Next" at bounding box center [425, 119] width 8 height 21
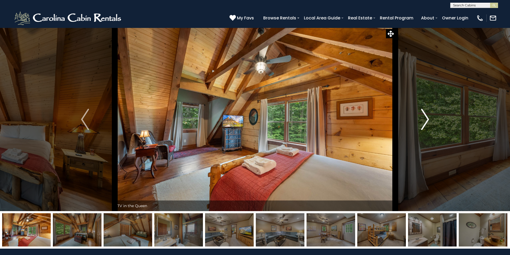
click at [426, 120] on img "Next" at bounding box center [425, 119] width 8 height 21
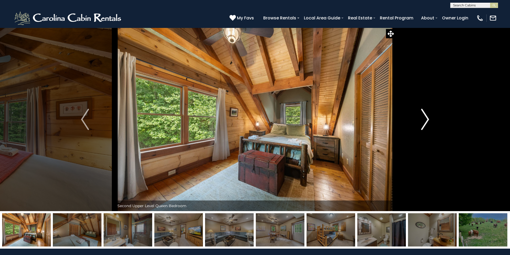
click at [426, 120] on img "Next" at bounding box center [425, 119] width 8 height 21
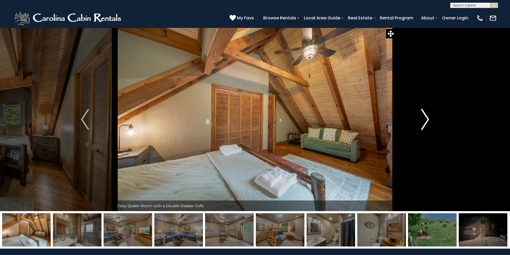
click at [426, 120] on img "Next" at bounding box center [425, 119] width 8 height 21
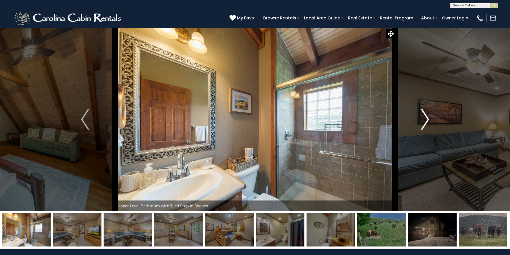
click at [426, 120] on img "Next" at bounding box center [425, 119] width 8 height 21
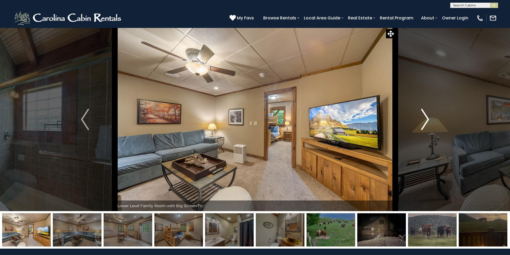
click at [426, 120] on img "Next" at bounding box center [425, 119] width 8 height 21
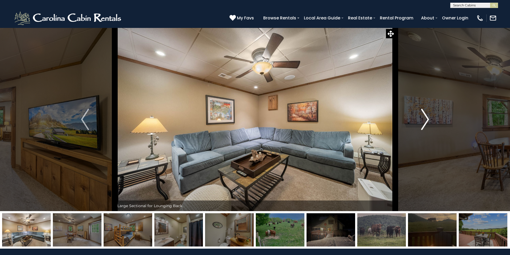
click at [426, 120] on img "Next" at bounding box center [425, 119] width 8 height 21
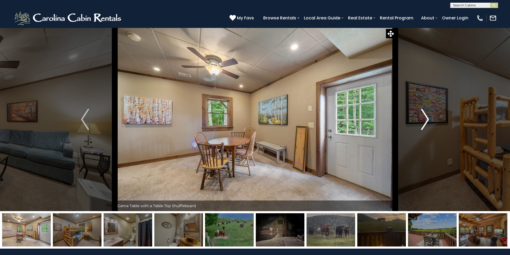
click at [426, 120] on img "Next" at bounding box center [425, 119] width 8 height 21
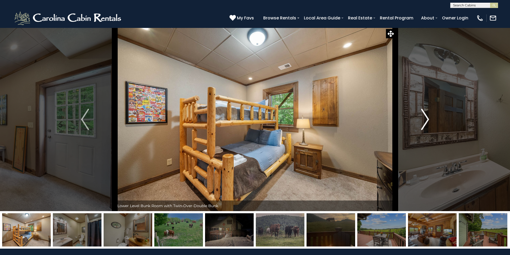
click at [426, 120] on img "Next" at bounding box center [425, 119] width 8 height 21
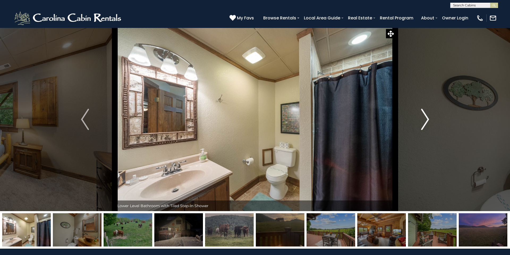
click at [426, 120] on img "Next" at bounding box center [425, 119] width 8 height 21
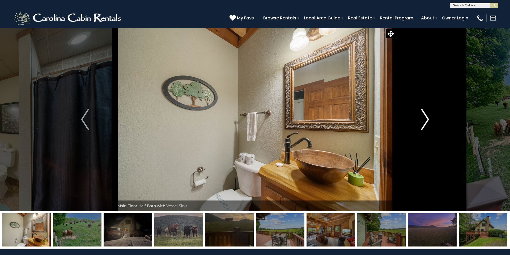
click at [426, 120] on img "Next" at bounding box center [425, 119] width 8 height 21
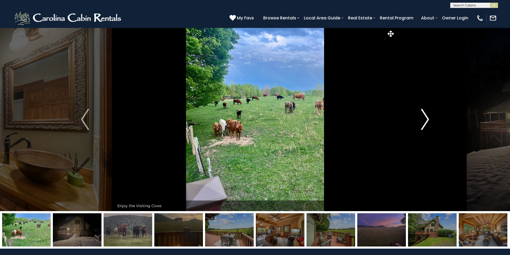
click at [426, 120] on img "Next" at bounding box center [425, 119] width 8 height 21
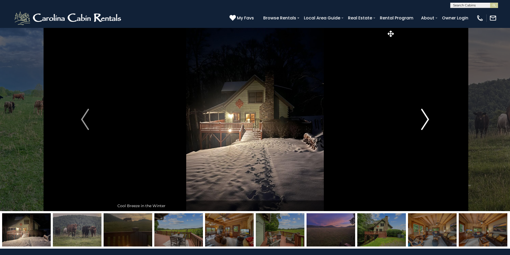
click at [426, 120] on img "Next" at bounding box center [425, 119] width 8 height 21
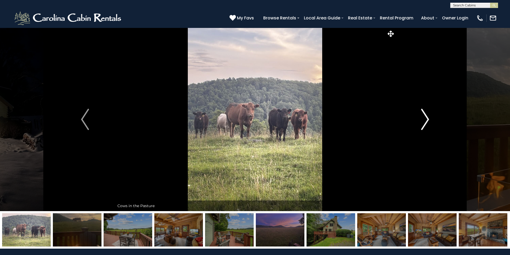
click at [426, 120] on img "Next" at bounding box center [425, 119] width 8 height 21
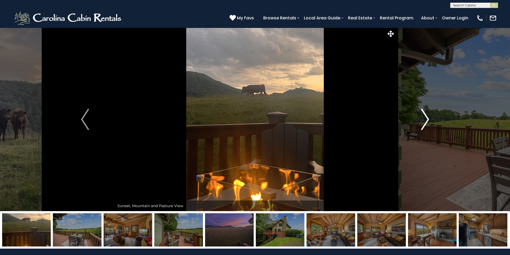
click at [426, 120] on img "Next" at bounding box center [425, 119] width 8 height 21
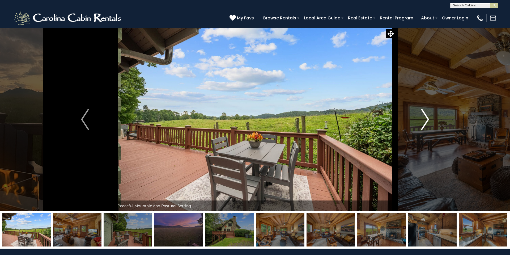
click at [426, 120] on img "Next" at bounding box center [425, 119] width 8 height 21
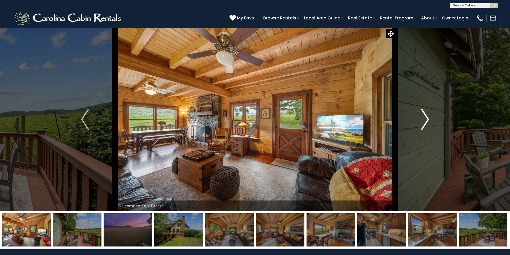
click at [426, 120] on img "Next" at bounding box center [425, 119] width 8 height 21
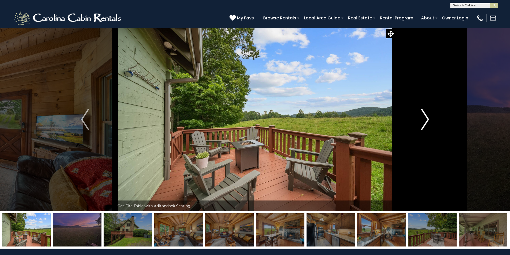
click at [426, 120] on img "Next" at bounding box center [425, 119] width 8 height 21
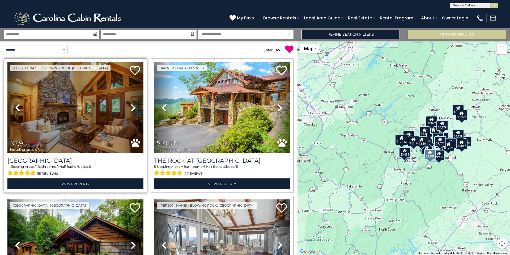
click at [131, 105] on icon at bounding box center [133, 107] width 5 height 8
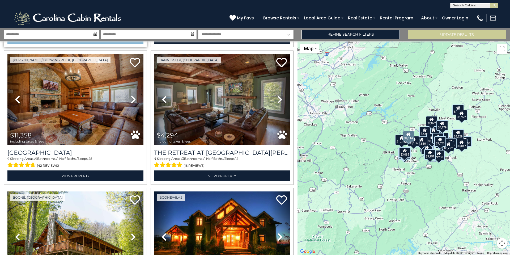
scroll to position [348, 0]
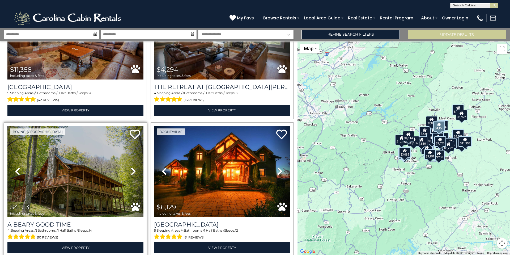
click at [135, 169] on icon at bounding box center [133, 171] width 5 height 8
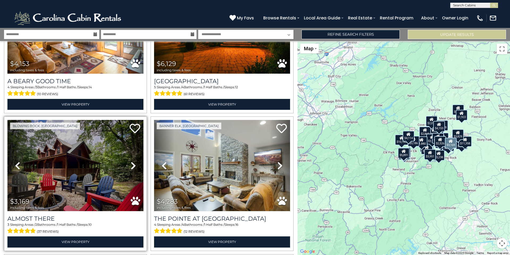
scroll to position [497, 0]
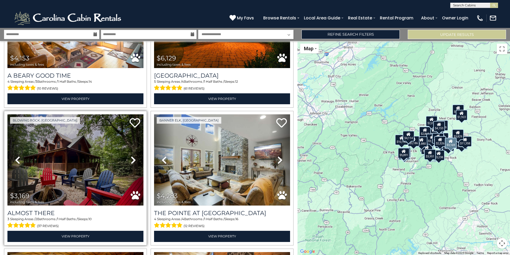
click at [27, 163] on link "Previous" at bounding box center [17, 159] width 20 height 91
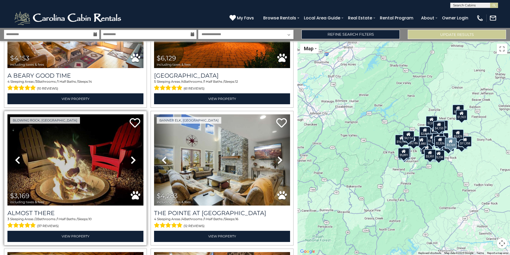
click at [131, 158] on icon at bounding box center [133, 160] width 5 height 8
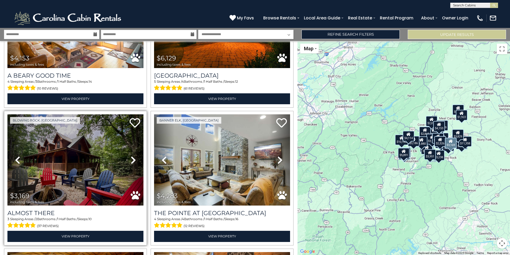
click at [131, 158] on icon at bounding box center [133, 160] width 5 height 8
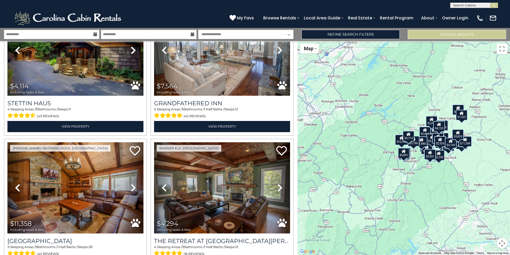
scroll to position [0, 0]
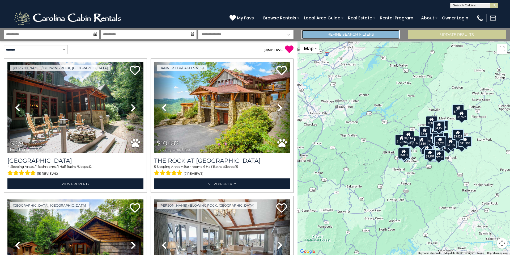
click at [327, 32] on link "Refine Search Filters" at bounding box center [350, 34] width 98 height 9
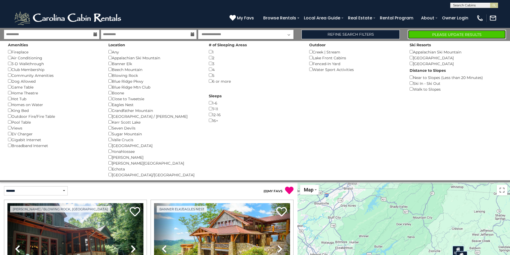
click at [430, 31] on button "Please Update Results" at bounding box center [456, 34] width 98 height 9
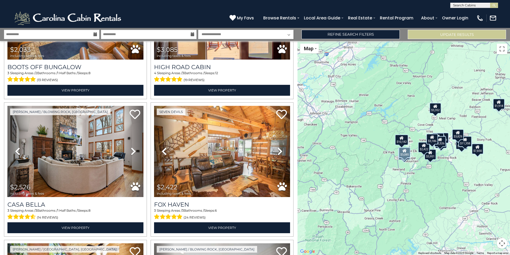
scroll to position [787, 0]
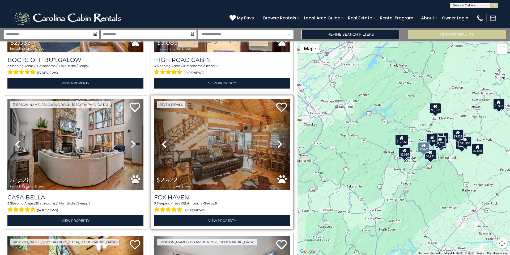
click at [279, 144] on icon at bounding box center [279, 144] width 5 height 8
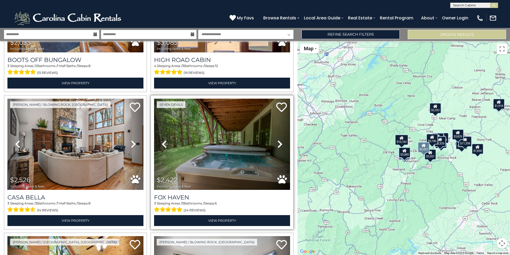
click at [279, 144] on icon at bounding box center [279, 144] width 5 height 8
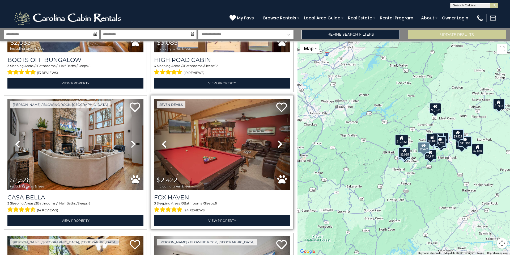
click at [279, 144] on icon at bounding box center [279, 144] width 5 height 8
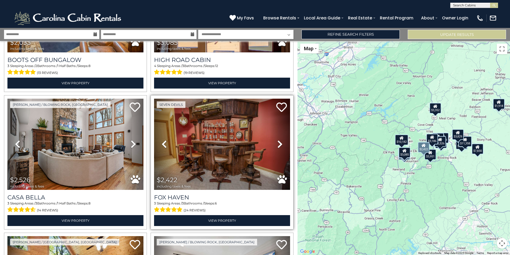
click at [279, 144] on icon at bounding box center [279, 144] width 5 height 8
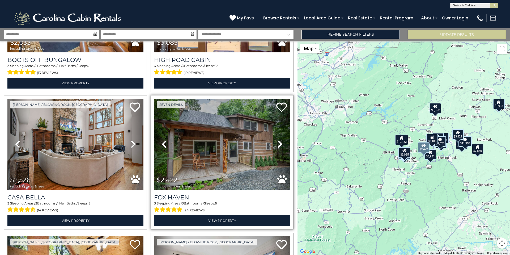
click at [279, 144] on icon at bounding box center [279, 144] width 5 height 8
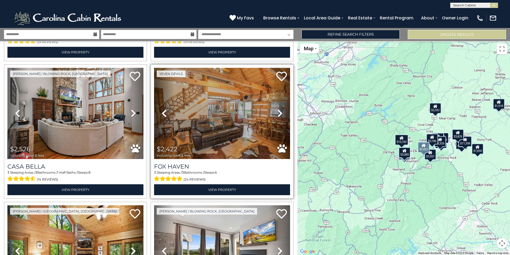
scroll to position [825, 0]
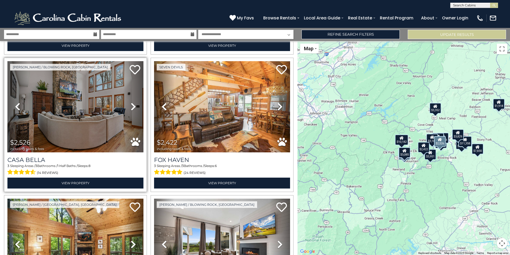
click at [136, 108] on link "Next" at bounding box center [133, 106] width 20 height 91
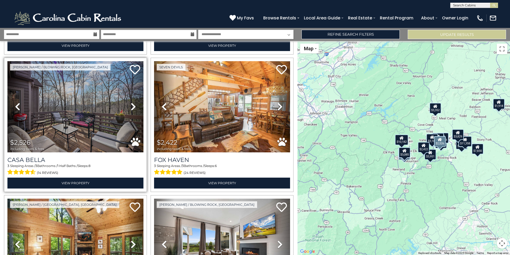
click at [136, 108] on link "Next" at bounding box center [133, 106] width 20 height 91
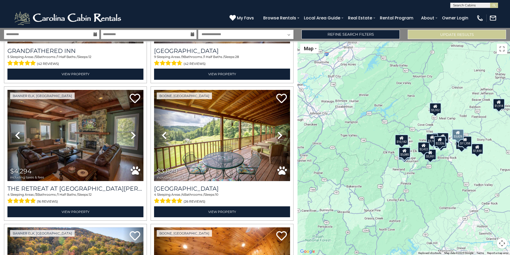
scroll to position [249, 0]
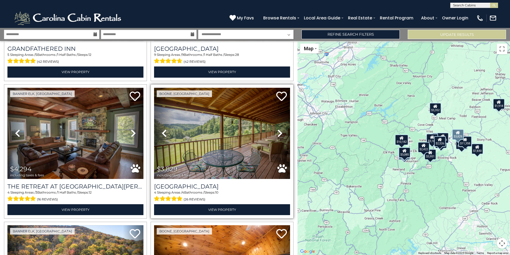
click at [281, 134] on icon at bounding box center [279, 133] width 5 height 8
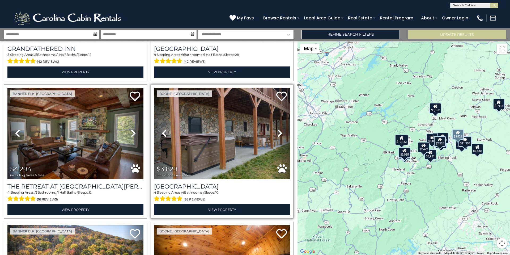
click at [281, 134] on icon at bounding box center [279, 133] width 5 height 8
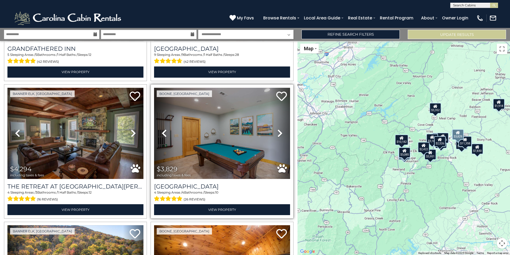
click at [281, 134] on icon at bounding box center [279, 133] width 5 height 8
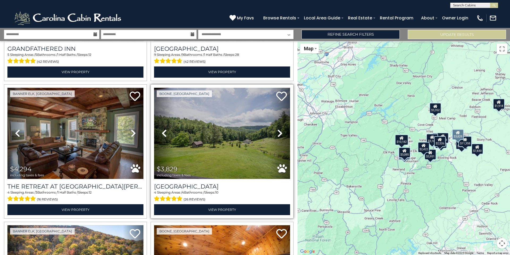
click at [281, 134] on icon at bounding box center [279, 133] width 5 height 8
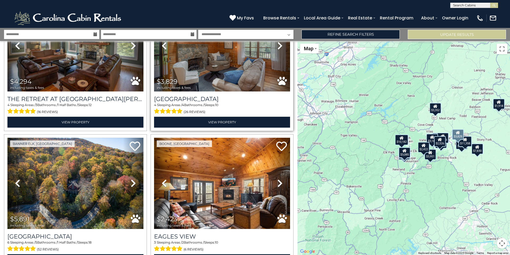
scroll to position [341, 0]
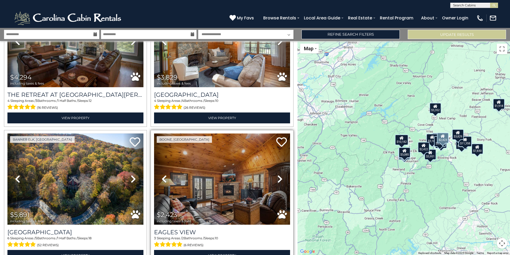
click at [278, 178] on icon at bounding box center [279, 178] width 5 height 8
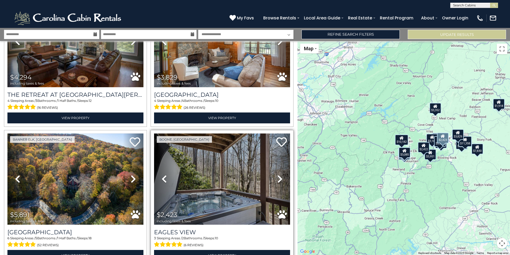
click at [278, 178] on icon at bounding box center [279, 178] width 5 height 8
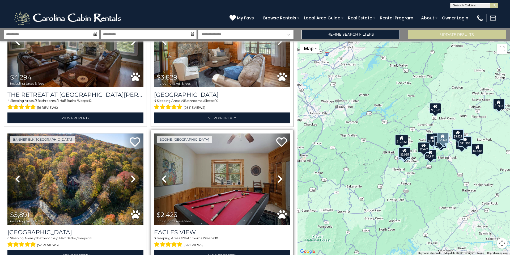
click at [278, 178] on icon at bounding box center [279, 178] width 5 height 8
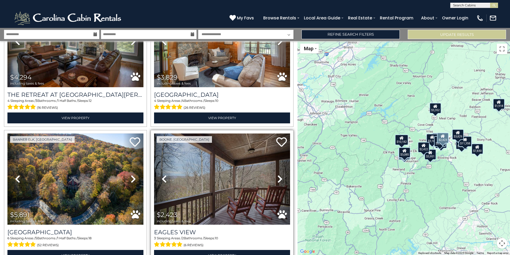
click at [278, 178] on icon at bounding box center [279, 178] width 5 height 8
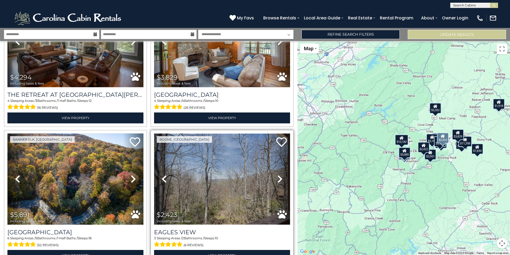
click at [248, 183] on img at bounding box center [222, 178] width 136 height 91
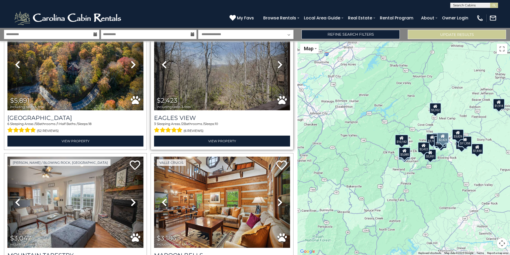
scroll to position [521, 0]
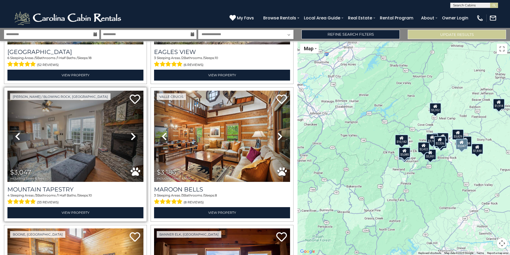
click at [133, 135] on icon at bounding box center [133, 136] width 5 height 8
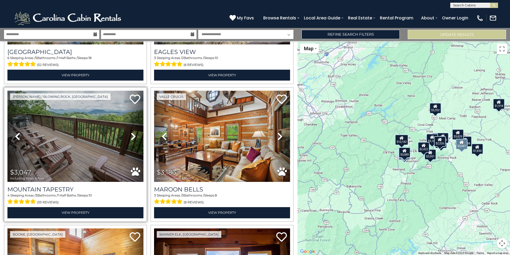
click at [133, 135] on icon at bounding box center [133, 136] width 5 height 8
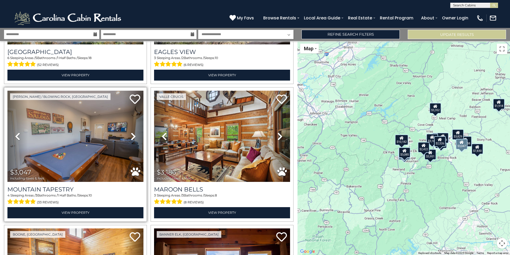
click at [133, 135] on icon at bounding box center [133, 136] width 5 height 8
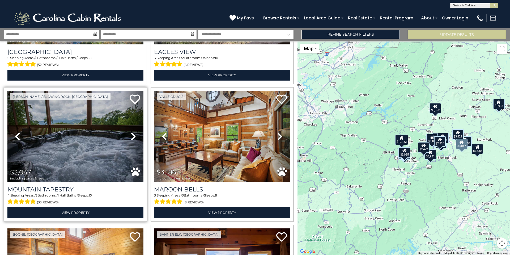
click at [133, 135] on icon at bounding box center [133, 136] width 5 height 8
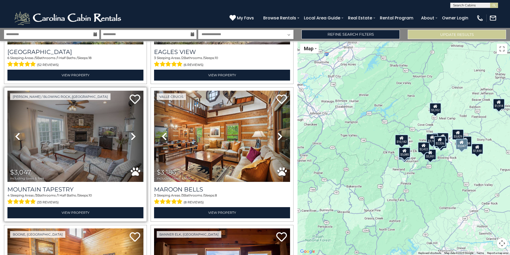
click at [133, 135] on icon at bounding box center [133, 136] width 5 height 8
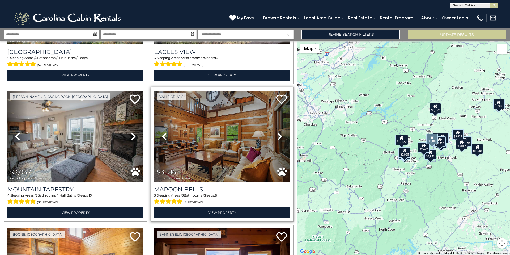
click at [279, 134] on icon at bounding box center [279, 136] width 5 height 8
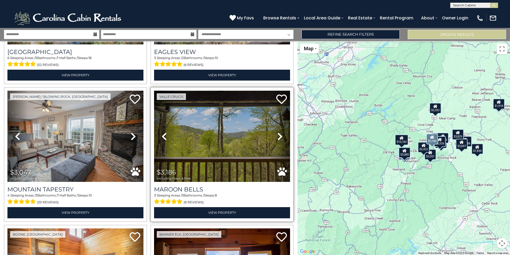
click at [279, 134] on icon at bounding box center [279, 136] width 5 height 8
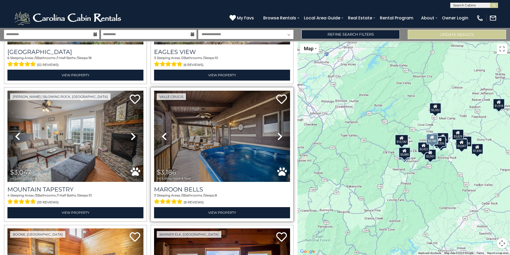
click at [279, 134] on icon at bounding box center [279, 136] width 5 height 8
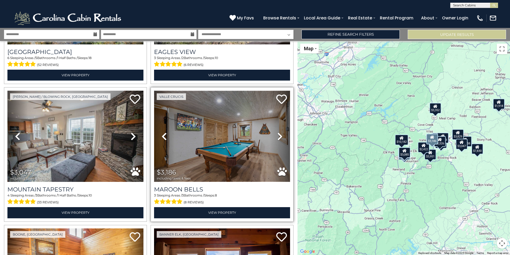
click at [248, 139] on img at bounding box center [222, 136] width 136 height 91
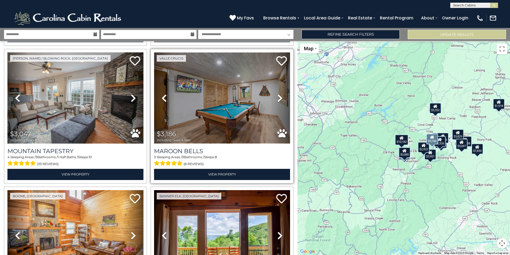
scroll to position [638, 0]
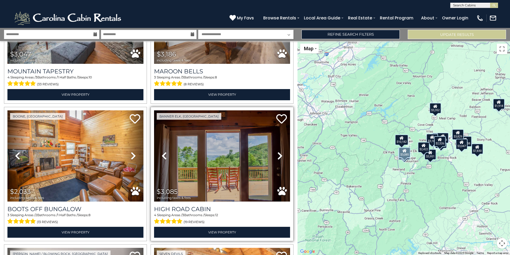
click at [277, 158] on icon at bounding box center [279, 155] width 5 height 8
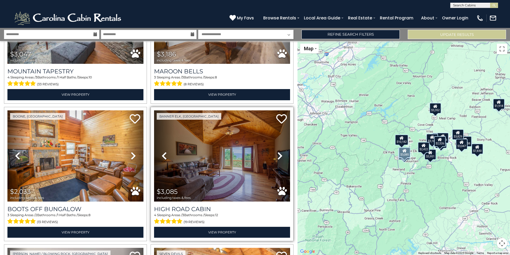
click at [277, 158] on icon at bounding box center [279, 155] width 5 height 8
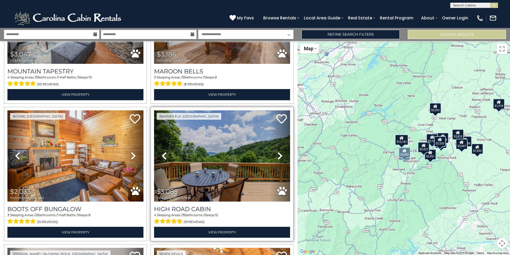
click at [277, 158] on icon at bounding box center [279, 155] width 5 height 8
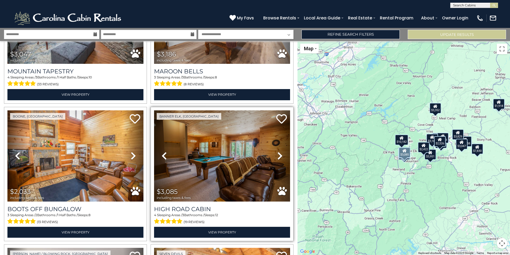
click at [277, 158] on icon at bounding box center [279, 155] width 5 height 8
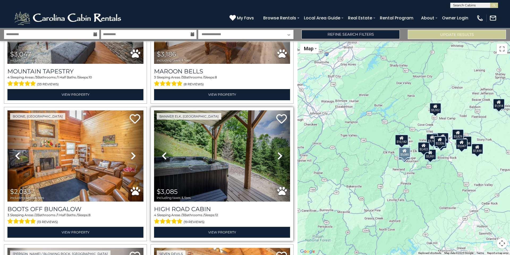
click at [277, 158] on icon at bounding box center [279, 155] width 5 height 8
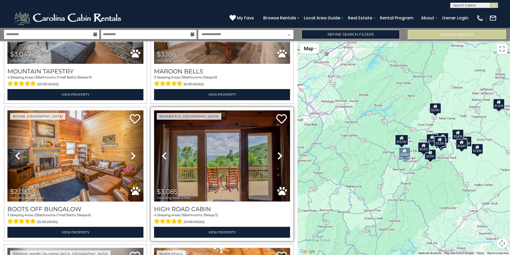
click at [262, 160] on img at bounding box center [222, 155] width 136 height 91
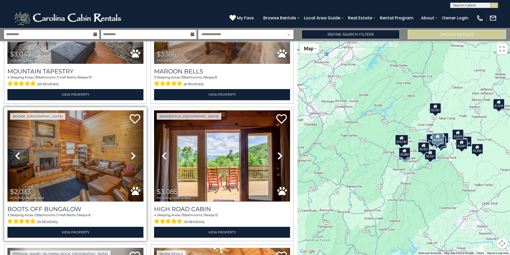
click at [134, 156] on icon at bounding box center [133, 155] width 5 height 8
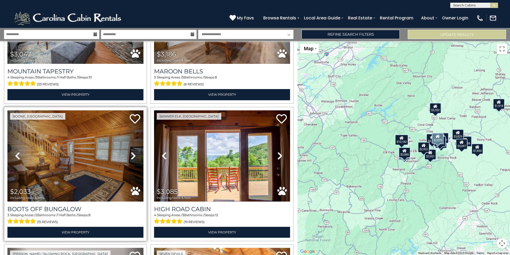
click at [134, 156] on icon at bounding box center [133, 155] width 5 height 8
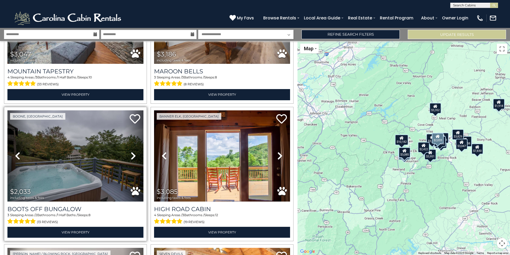
click at [134, 156] on icon at bounding box center [133, 155] width 5 height 8
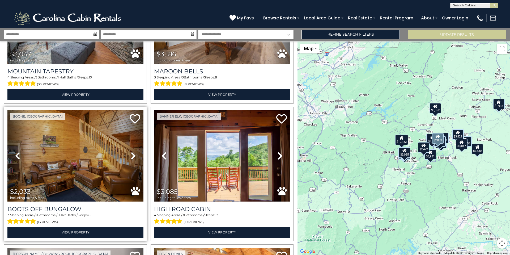
click at [134, 156] on icon at bounding box center [133, 155] width 5 height 8
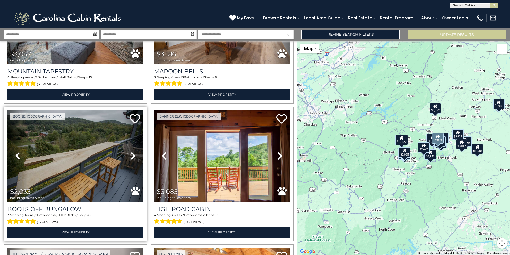
click at [134, 156] on icon at bounding box center [133, 155] width 5 height 8
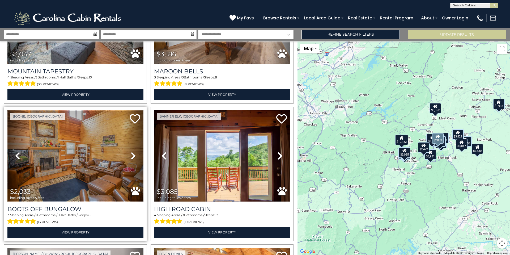
click at [80, 156] on img at bounding box center [75, 155] width 136 height 91
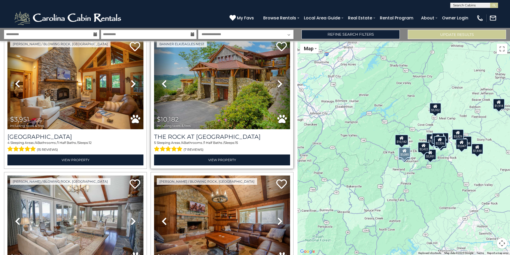
scroll to position [21, 0]
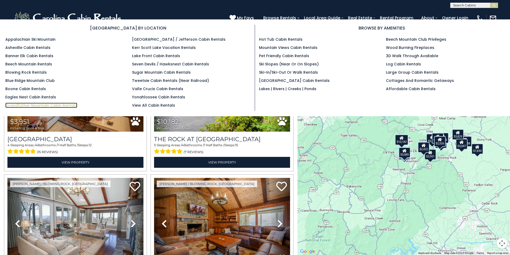
click at [62, 104] on link "Grandfather Mountain Cabin Rentals" at bounding box center [41, 104] width 72 height 5
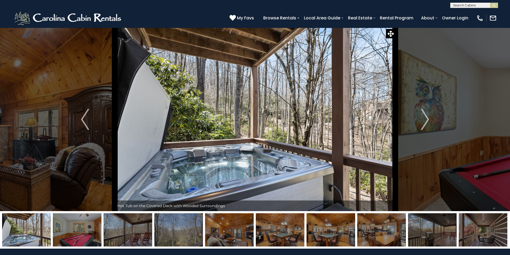
click at [424, 123] on img "Next" at bounding box center [425, 119] width 8 height 21
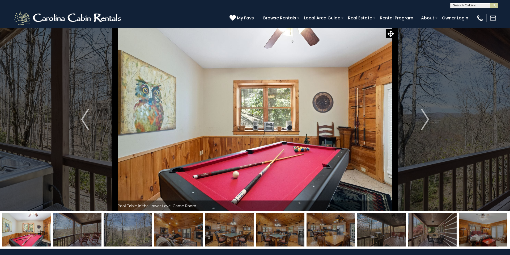
click at [424, 123] on img "Next" at bounding box center [425, 119] width 8 height 21
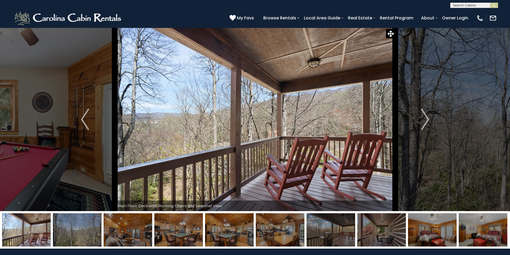
click at [424, 123] on img "Next" at bounding box center [425, 119] width 8 height 21
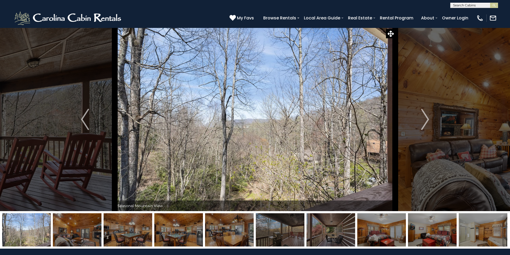
click at [424, 123] on img "Next" at bounding box center [425, 119] width 8 height 21
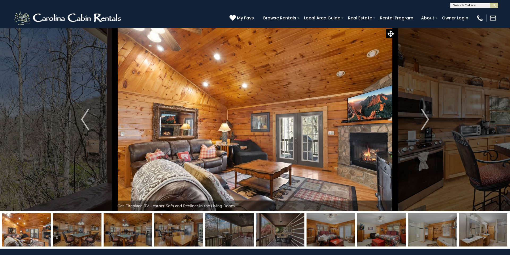
click at [424, 123] on img "Next" at bounding box center [425, 119] width 8 height 21
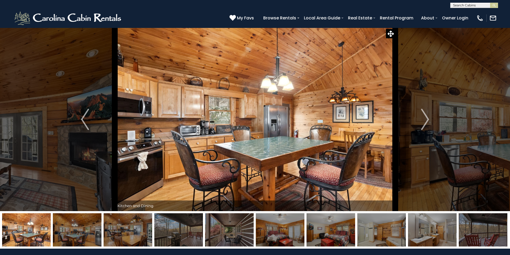
click at [424, 123] on img "Next" at bounding box center [425, 119] width 8 height 21
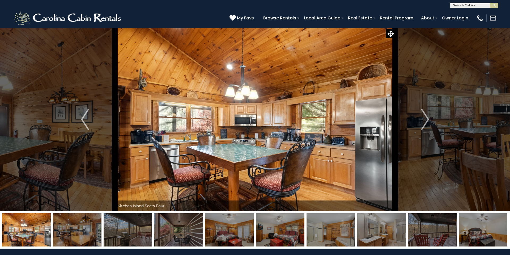
click at [424, 123] on img "Next" at bounding box center [425, 119] width 8 height 21
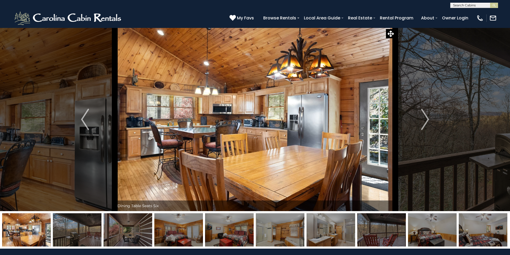
click at [424, 123] on img "Next" at bounding box center [425, 119] width 8 height 21
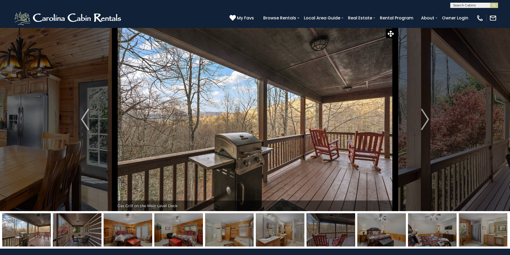
click at [424, 123] on img "Next" at bounding box center [425, 119] width 8 height 21
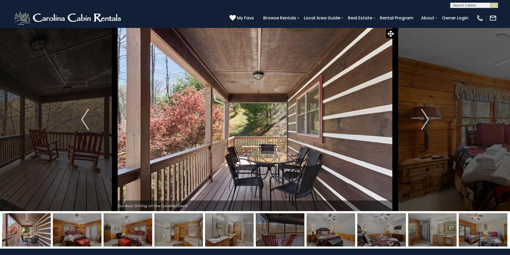
click at [424, 123] on img "Next" at bounding box center [425, 119] width 8 height 21
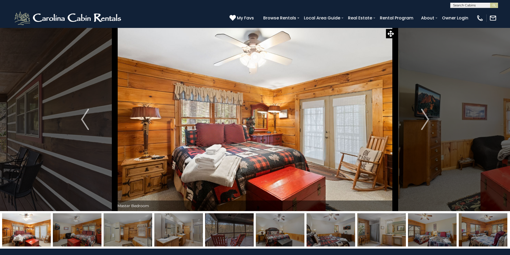
click at [424, 123] on img "Next" at bounding box center [425, 119] width 8 height 21
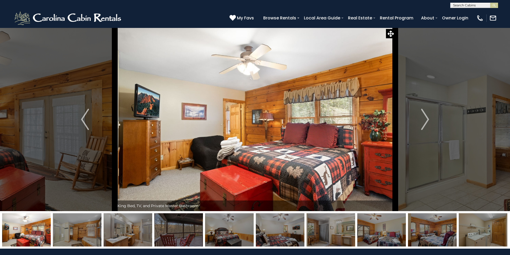
click at [424, 123] on img "Next" at bounding box center [425, 119] width 8 height 21
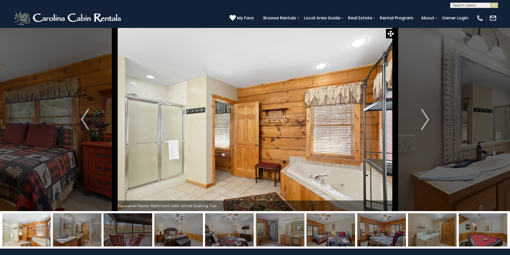
click at [424, 123] on img "Next" at bounding box center [425, 119] width 8 height 21
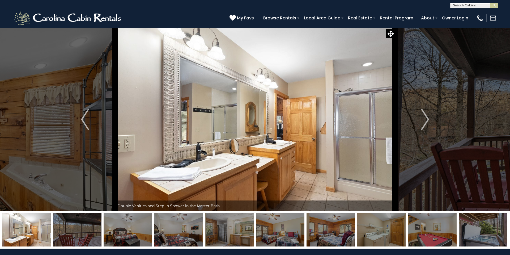
click at [424, 123] on img "Next" at bounding box center [425, 119] width 8 height 21
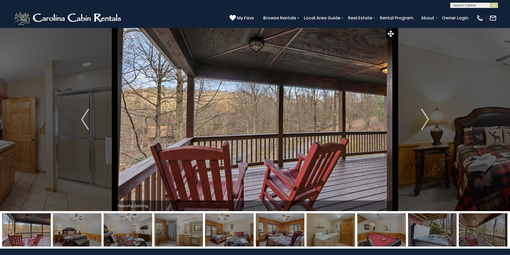
click at [424, 123] on img "Next" at bounding box center [425, 119] width 8 height 21
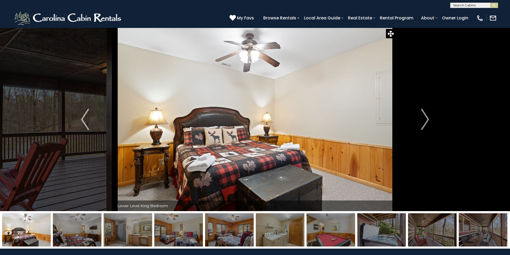
click at [424, 123] on img "Next" at bounding box center [425, 119] width 8 height 21
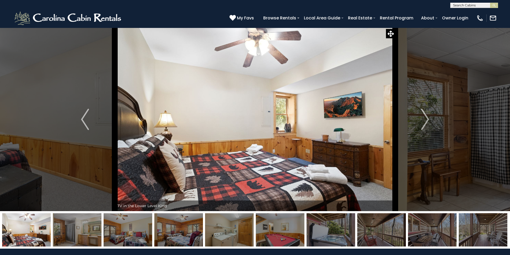
click at [424, 123] on img "Next" at bounding box center [425, 119] width 8 height 21
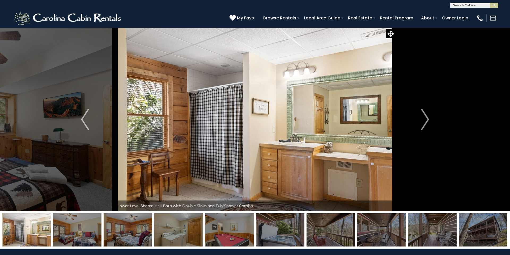
click at [424, 123] on img "Next" at bounding box center [425, 119] width 8 height 21
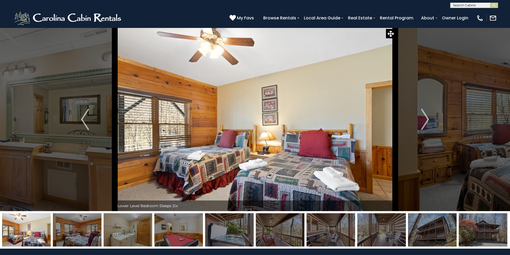
click at [424, 123] on img "Next" at bounding box center [425, 119] width 8 height 21
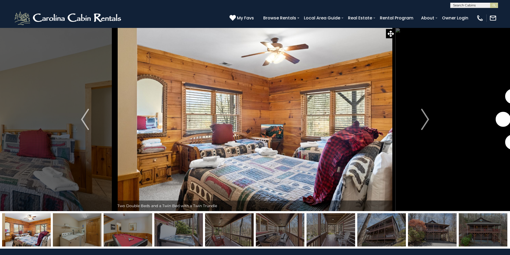
click at [424, 123] on img "Next" at bounding box center [425, 119] width 8 height 21
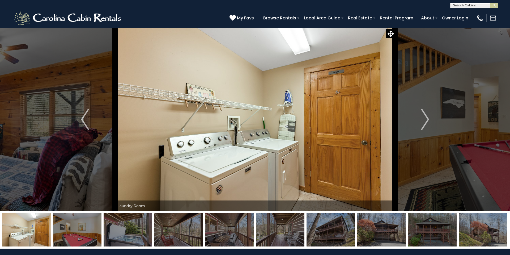
click at [424, 123] on img "Next" at bounding box center [425, 119] width 8 height 21
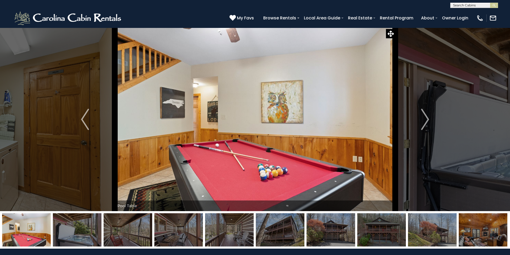
click at [424, 123] on img "Next" at bounding box center [425, 119] width 8 height 21
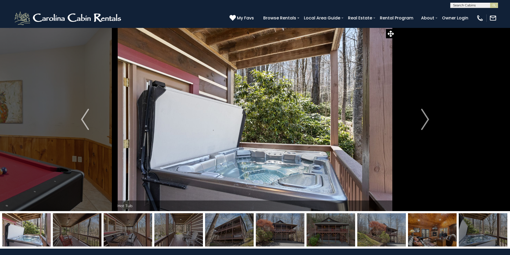
click at [424, 123] on img "Next" at bounding box center [425, 119] width 8 height 21
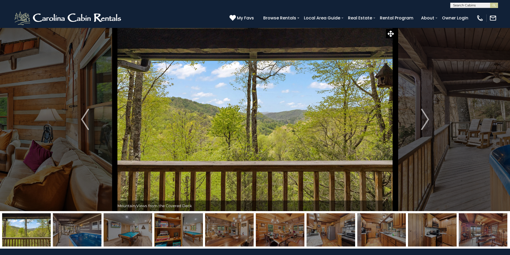
click at [426, 119] on img "Next" at bounding box center [425, 119] width 8 height 21
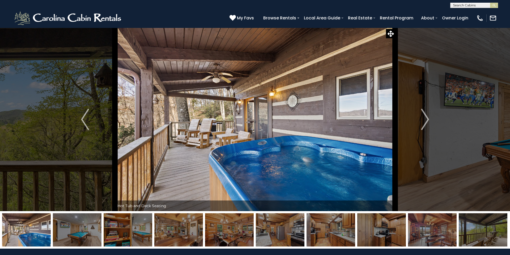
click at [426, 119] on img "Next" at bounding box center [425, 119] width 8 height 21
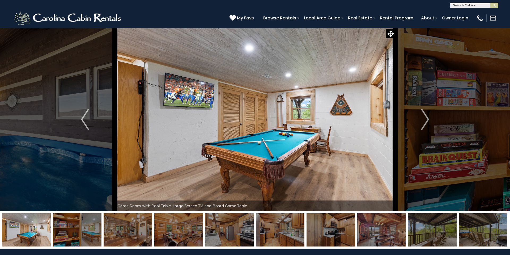
click at [426, 119] on img "Next" at bounding box center [425, 119] width 8 height 21
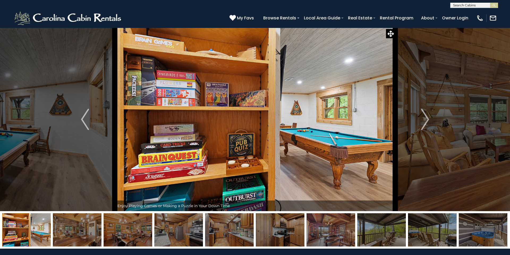
click at [426, 119] on img "Next" at bounding box center [425, 119] width 8 height 21
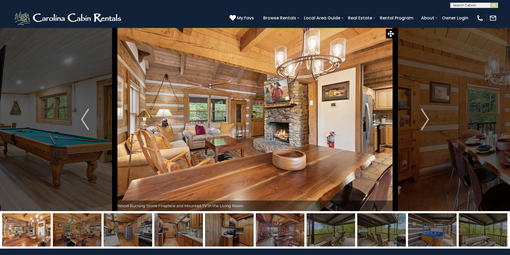
click at [426, 119] on img "Next" at bounding box center [425, 119] width 8 height 21
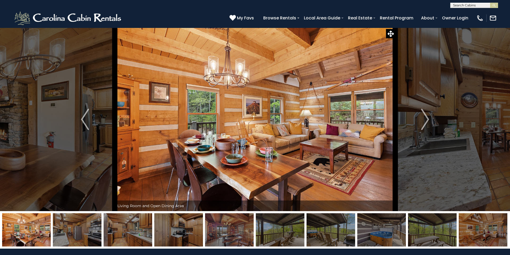
click at [426, 119] on img "Next" at bounding box center [425, 119] width 8 height 21
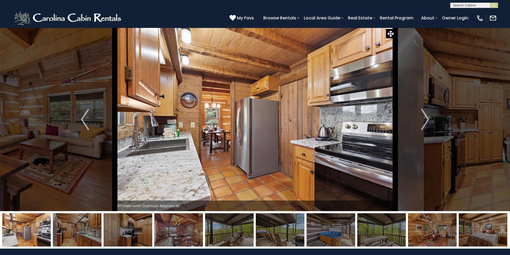
click at [426, 119] on img "Next" at bounding box center [425, 119] width 8 height 21
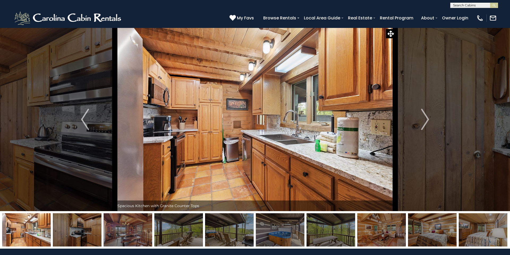
click at [426, 119] on img "Next" at bounding box center [425, 119] width 8 height 21
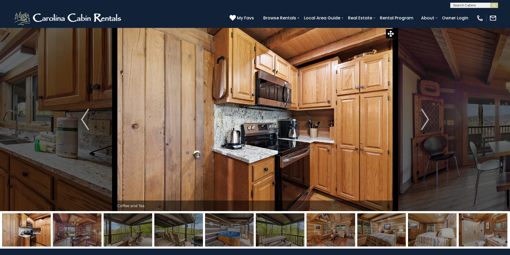
click at [426, 119] on img "Next" at bounding box center [425, 119] width 8 height 21
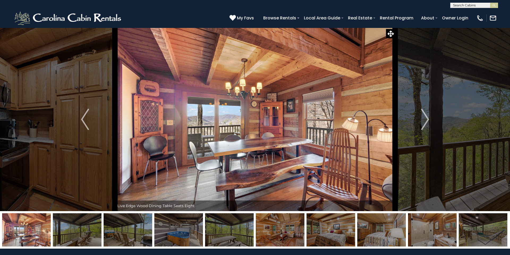
click at [426, 119] on img "Next" at bounding box center [425, 119] width 8 height 21
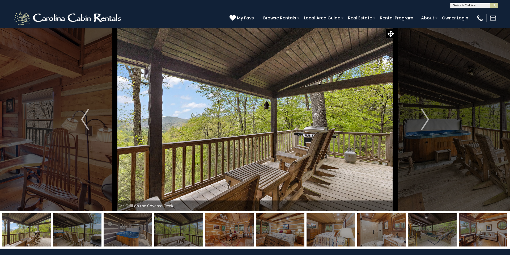
click at [426, 119] on img "Next" at bounding box center [425, 119] width 8 height 21
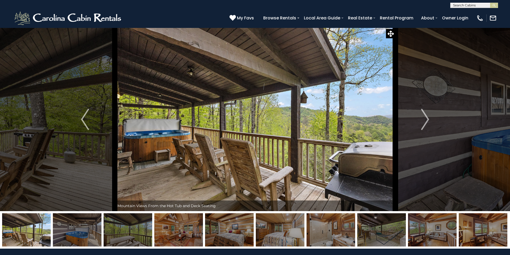
click at [426, 119] on img "Next" at bounding box center [425, 119] width 8 height 21
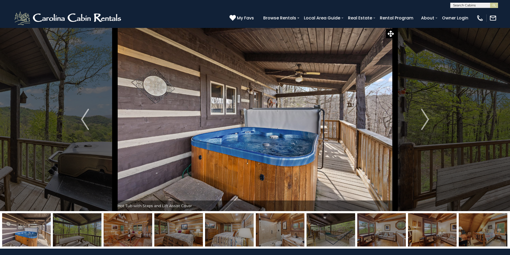
click at [426, 119] on img "Next" at bounding box center [425, 119] width 8 height 21
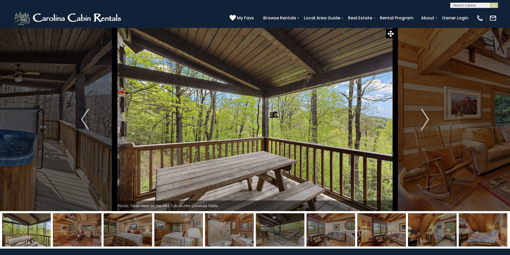
click at [426, 119] on img "Next" at bounding box center [425, 119] width 8 height 21
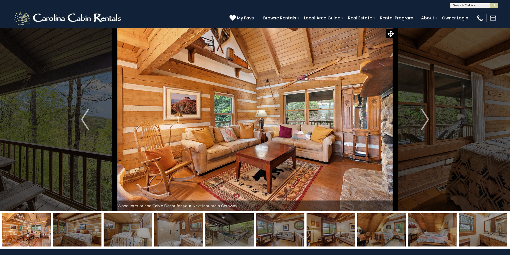
click at [426, 119] on img "Next" at bounding box center [425, 119] width 8 height 21
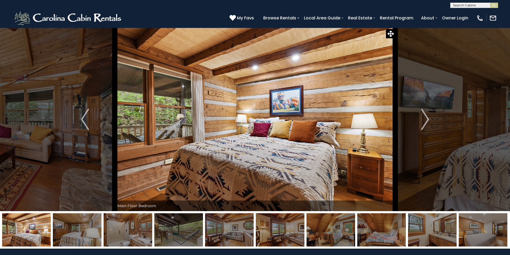
click at [426, 119] on img "Next" at bounding box center [425, 119] width 8 height 21
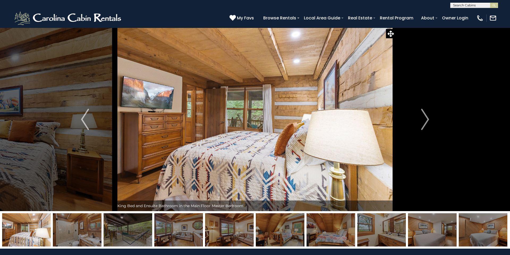
click at [426, 119] on img "Next" at bounding box center [425, 119] width 8 height 21
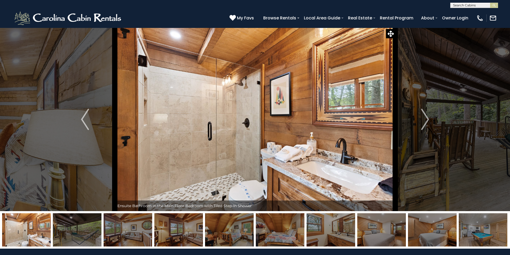
click at [426, 119] on img "Next" at bounding box center [425, 119] width 8 height 21
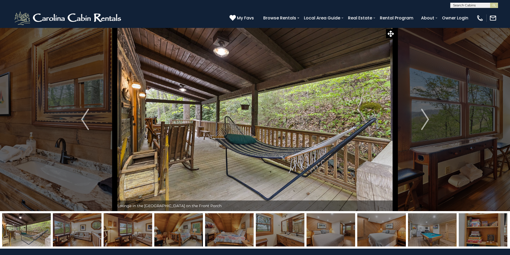
click at [426, 119] on img "Next" at bounding box center [425, 119] width 8 height 21
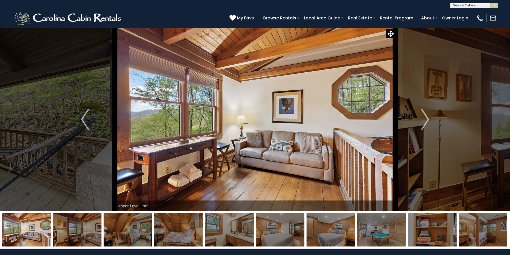
click at [426, 119] on img "Next" at bounding box center [425, 119] width 8 height 21
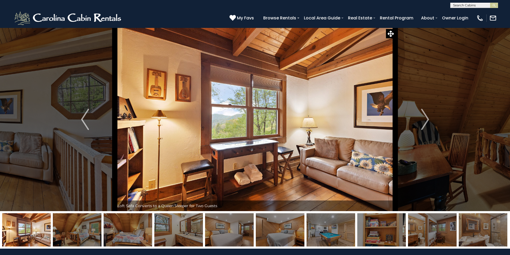
click at [426, 119] on img "Next" at bounding box center [425, 119] width 8 height 21
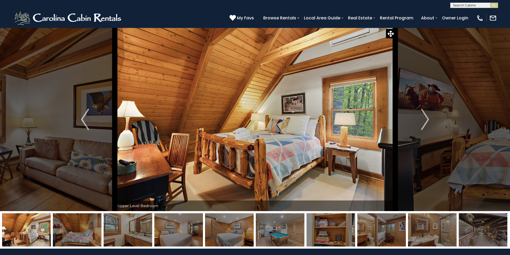
click at [426, 119] on img "Next" at bounding box center [425, 119] width 8 height 21
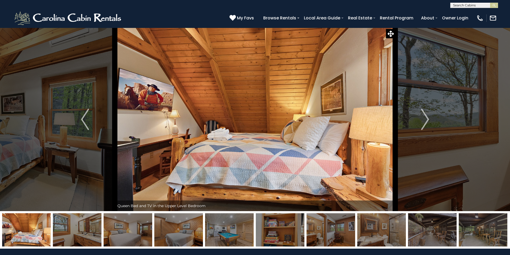
click at [426, 119] on img "Next" at bounding box center [425, 119] width 8 height 21
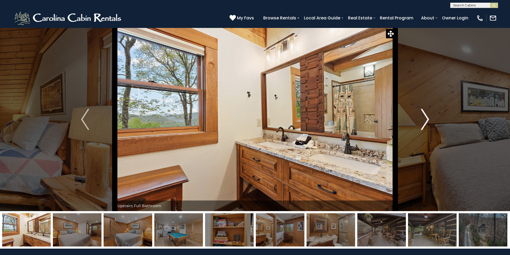
click at [429, 118] on button "Next" at bounding box center [424, 119] width 59 height 183
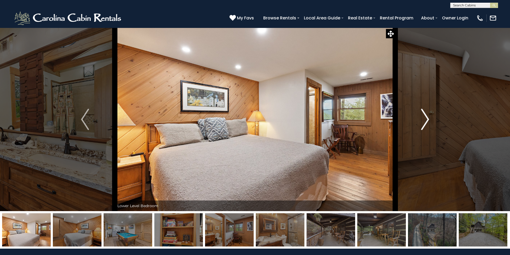
click at [429, 118] on button "Next" at bounding box center [424, 119] width 59 height 183
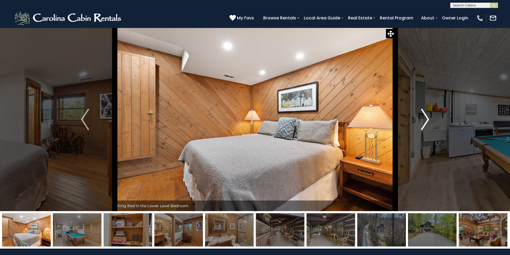
click at [429, 118] on button "Next" at bounding box center [424, 119] width 59 height 183
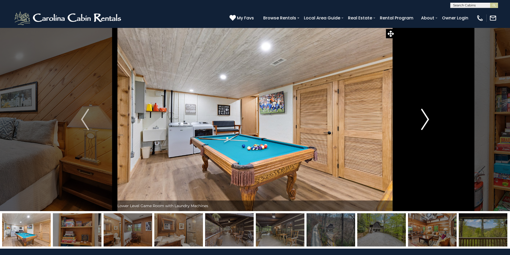
click at [429, 118] on button "Next" at bounding box center [424, 119] width 59 height 183
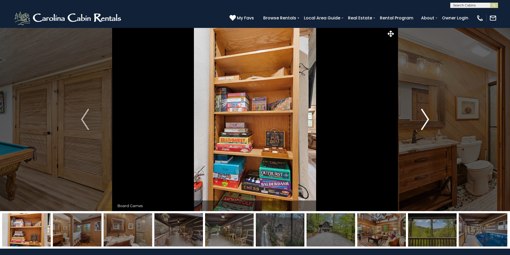
click at [429, 118] on button "Next" at bounding box center [424, 119] width 59 height 183
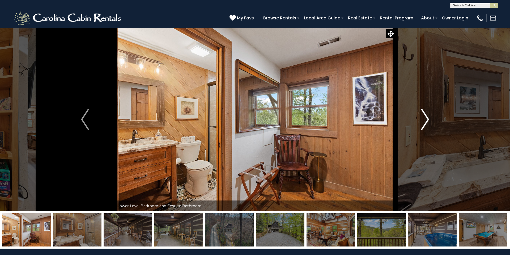
click at [429, 118] on button "Next" at bounding box center [424, 119] width 59 height 183
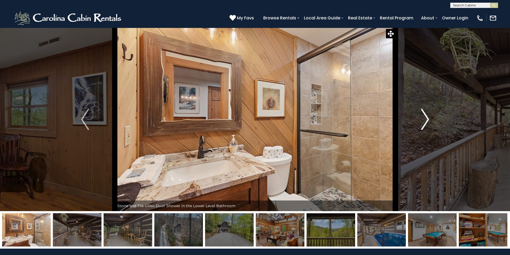
click at [429, 118] on button "Next" at bounding box center [424, 119] width 59 height 183
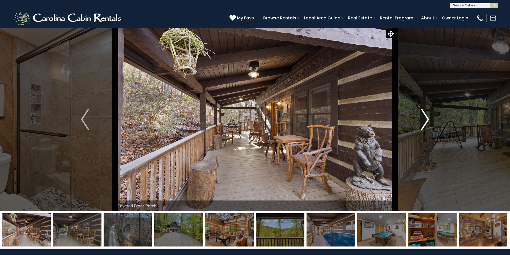
click at [429, 118] on button "Next" at bounding box center [424, 119] width 59 height 183
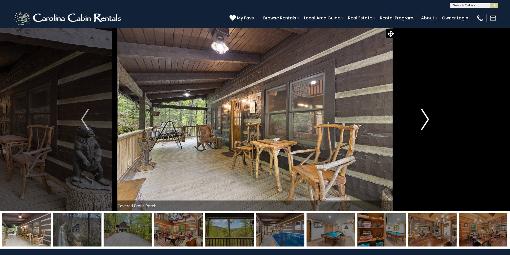
click at [429, 118] on button "Next" at bounding box center [424, 119] width 59 height 183
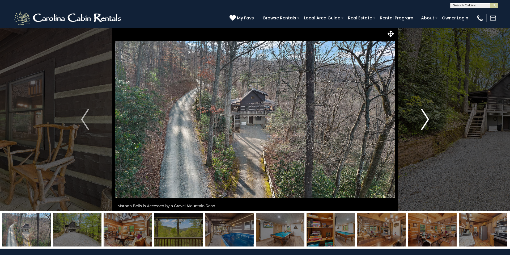
click at [429, 119] on button "Next" at bounding box center [424, 119] width 59 height 183
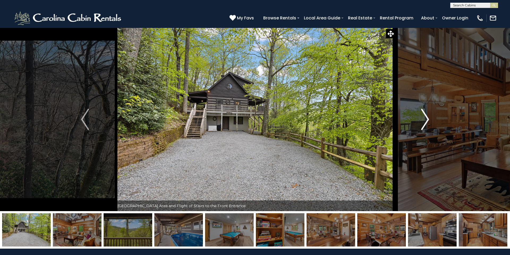
click at [429, 119] on button "Next" at bounding box center [424, 119] width 59 height 183
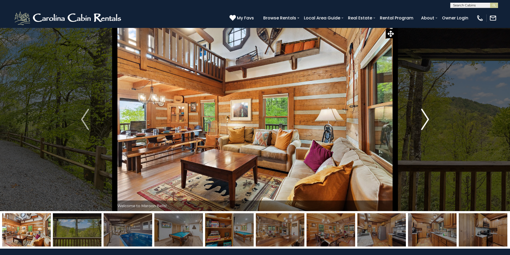
click at [429, 119] on button "Next" at bounding box center [424, 119] width 59 height 183
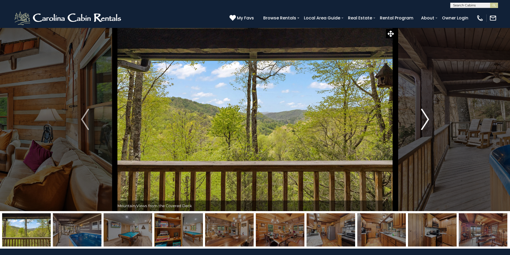
click at [429, 119] on button "Next" at bounding box center [424, 119] width 59 height 183
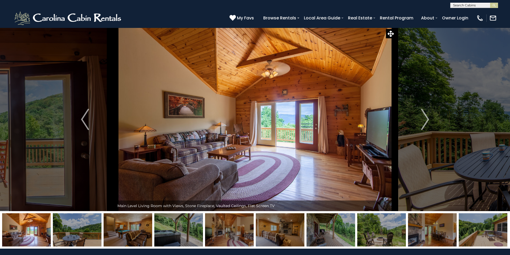
click at [424, 117] on img "Next" at bounding box center [425, 119] width 8 height 21
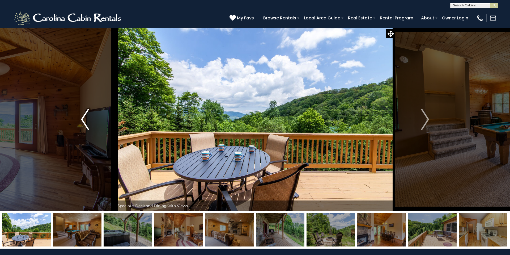
click at [87, 119] on img "Previous" at bounding box center [85, 119] width 8 height 21
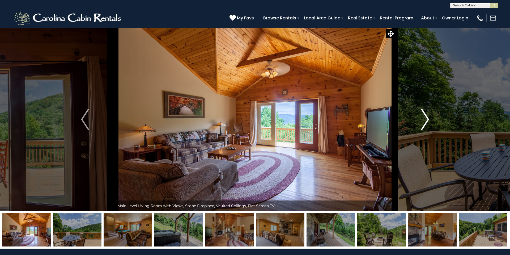
click at [423, 118] on img "Next" at bounding box center [425, 119] width 8 height 21
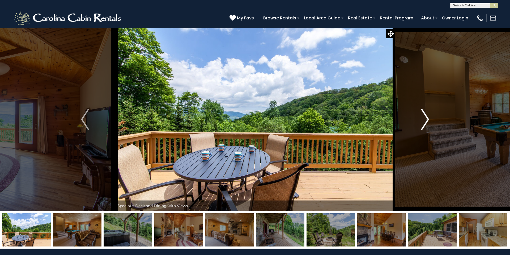
click at [423, 118] on img "Next" at bounding box center [425, 119] width 8 height 21
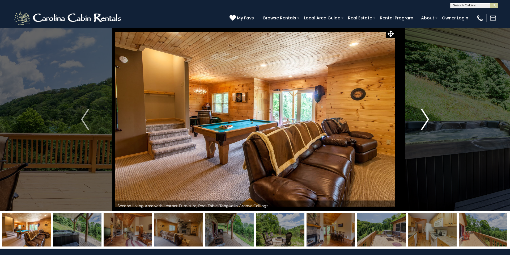
click at [423, 118] on img "Next" at bounding box center [425, 119] width 8 height 21
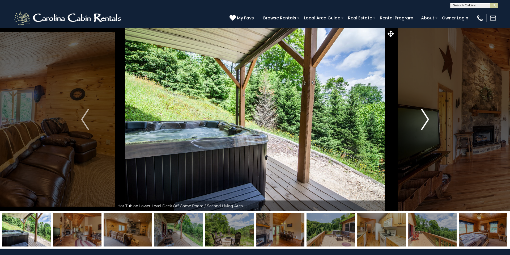
click at [423, 118] on img "Next" at bounding box center [425, 119] width 8 height 21
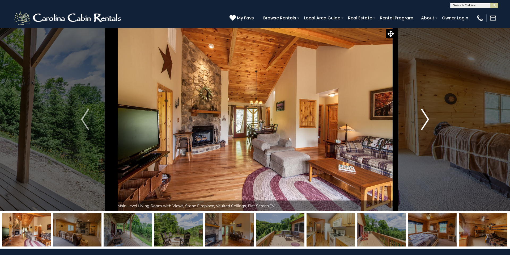
click at [423, 118] on img "Next" at bounding box center [425, 119] width 8 height 21
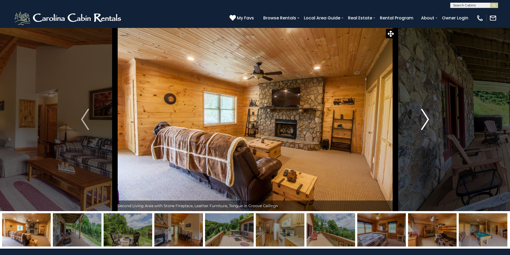
click at [423, 118] on img "Next" at bounding box center [425, 119] width 8 height 21
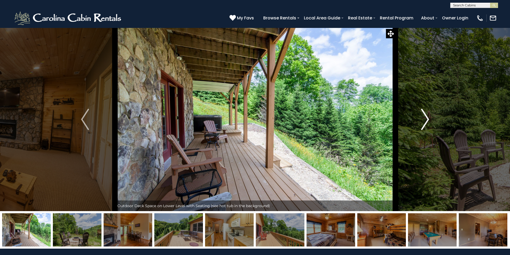
click at [423, 118] on img "Next" at bounding box center [425, 119] width 8 height 21
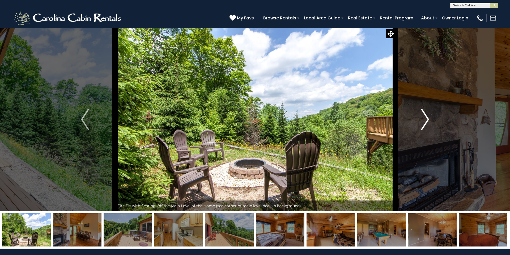
click at [423, 118] on img "Next" at bounding box center [425, 119] width 8 height 21
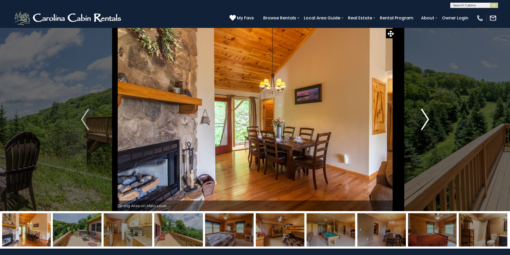
click at [423, 118] on img "Next" at bounding box center [425, 119] width 8 height 21
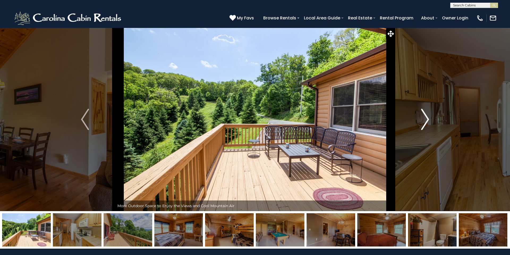
click at [423, 118] on img "Next" at bounding box center [425, 119] width 8 height 21
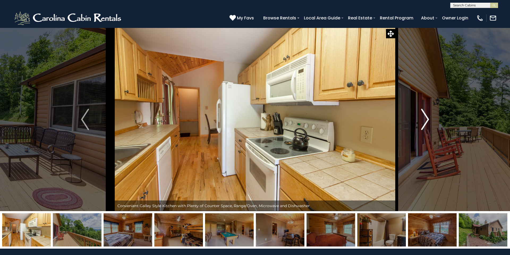
click at [423, 118] on img "Next" at bounding box center [425, 119] width 8 height 21
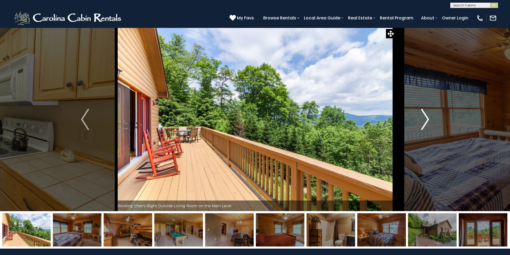
click at [423, 118] on img "Next" at bounding box center [425, 119] width 8 height 21
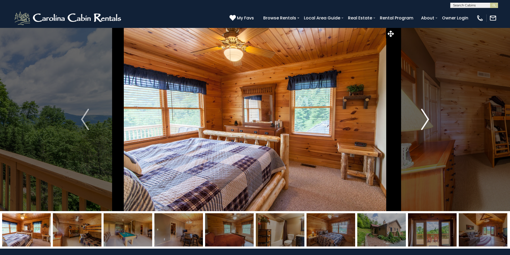
click at [423, 118] on img "Next" at bounding box center [425, 119] width 8 height 21
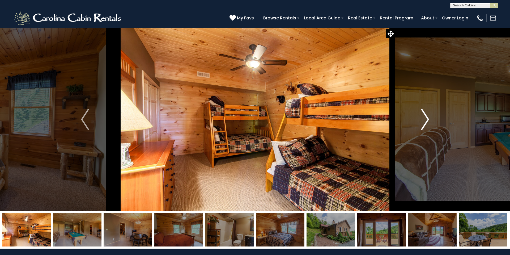
click at [423, 118] on img "Next" at bounding box center [425, 119] width 8 height 21
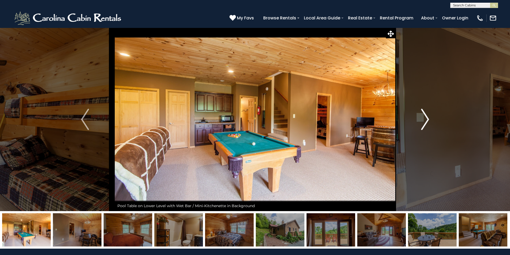
click at [423, 118] on img "Next" at bounding box center [425, 119] width 8 height 21
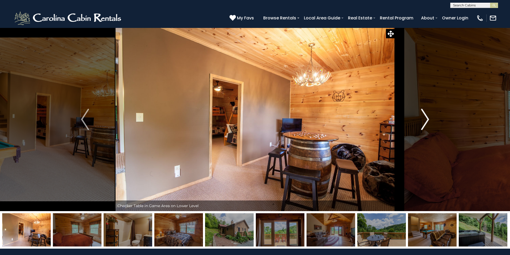
click at [423, 118] on img "Next" at bounding box center [425, 119] width 8 height 21
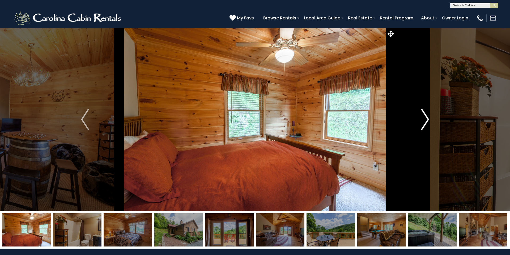
click at [423, 118] on img "Next" at bounding box center [425, 119] width 8 height 21
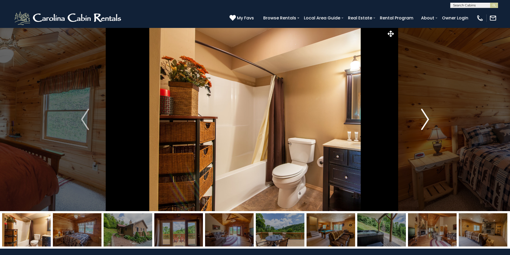
click at [423, 118] on img "Next" at bounding box center [425, 119] width 8 height 21
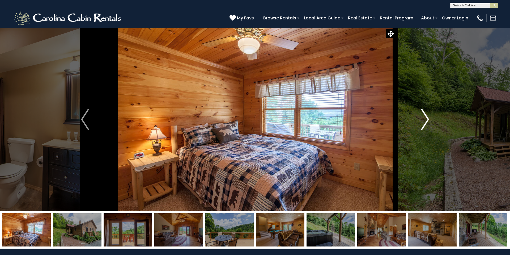
click at [423, 118] on img "Next" at bounding box center [425, 119] width 8 height 21
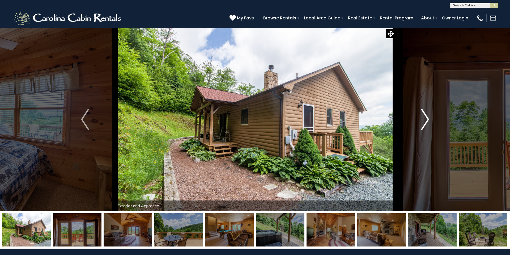
click at [423, 118] on img "Next" at bounding box center [425, 119] width 8 height 21
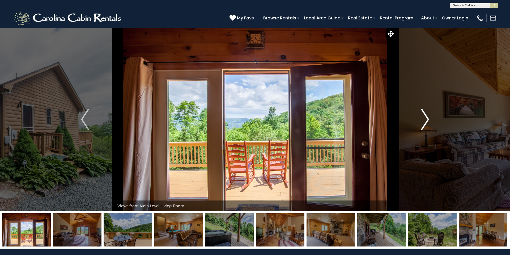
click at [423, 118] on img "Next" at bounding box center [425, 119] width 8 height 21
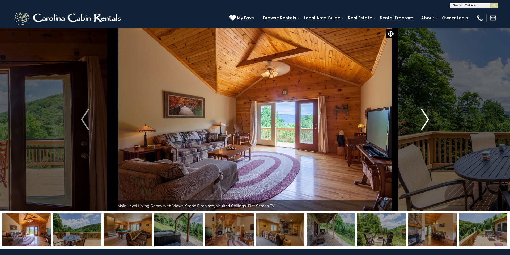
click at [423, 118] on img "Next" at bounding box center [425, 119] width 8 height 21
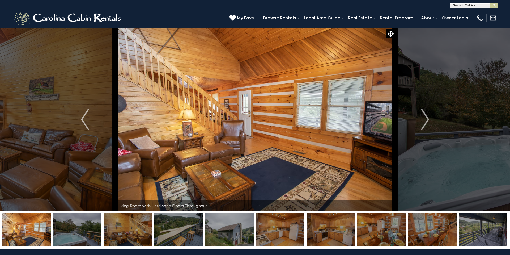
click at [425, 119] on img "Next" at bounding box center [425, 119] width 8 height 21
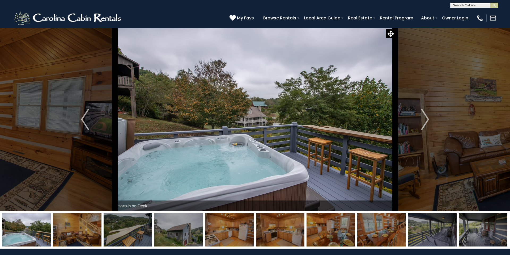
click at [425, 119] on img "Next" at bounding box center [425, 119] width 8 height 21
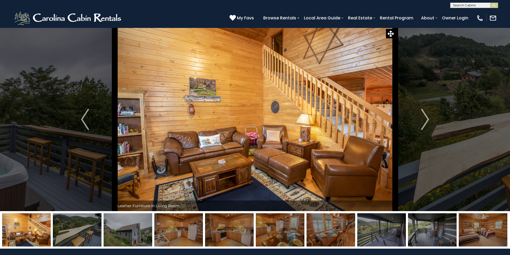
click at [425, 119] on img "Next" at bounding box center [425, 119] width 8 height 21
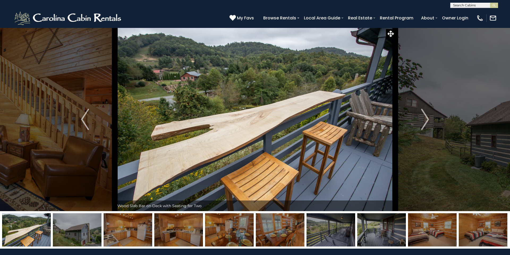
click at [425, 119] on img "Next" at bounding box center [425, 119] width 8 height 21
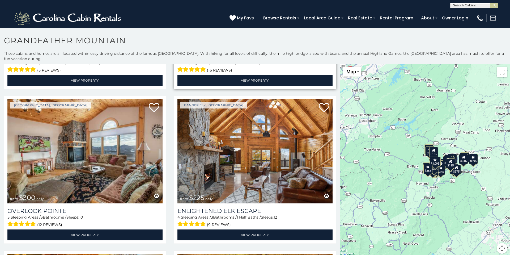
scroll to position [146, 0]
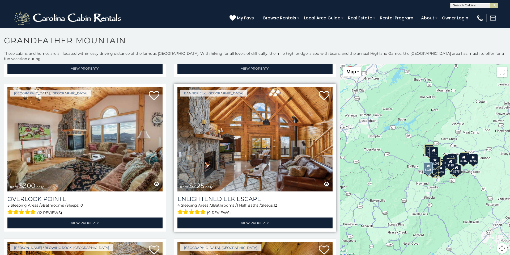
click at [276, 165] on img at bounding box center [254, 139] width 155 height 104
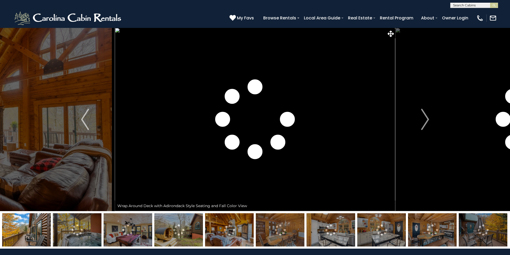
click at [427, 119] on img "Next" at bounding box center [425, 119] width 8 height 21
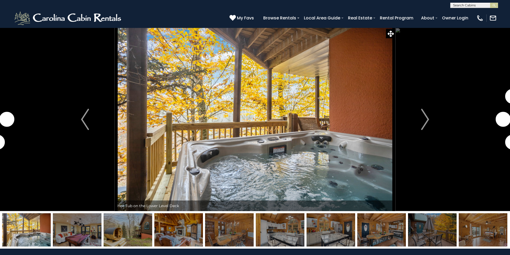
click at [427, 119] on img "Next" at bounding box center [425, 119] width 8 height 21
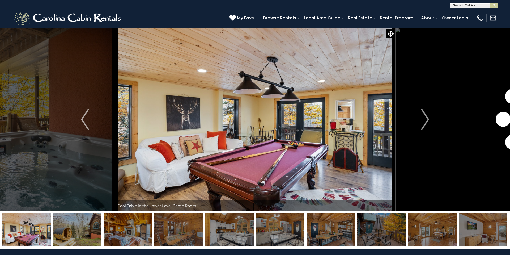
click at [427, 119] on img "Next" at bounding box center [425, 119] width 8 height 21
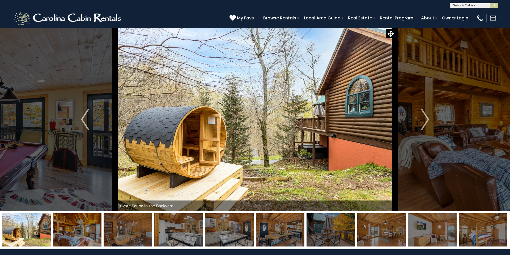
click at [427, 119] on img "Next" at bounding box center [425, 119] width 8 height 21
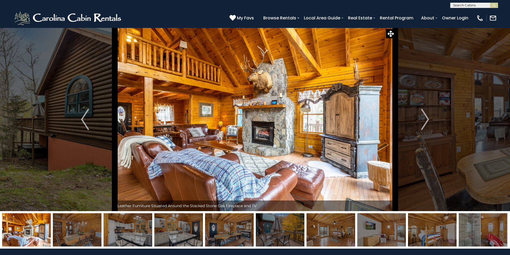
click at [427, 119] on img "Next" at bounding box center [425, 119] width 8 height 21
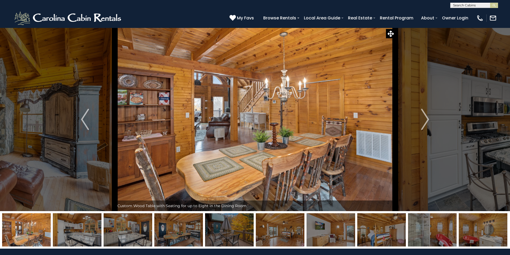
click at [427, 119] on img "Next" at bounding box center [425, 119] width 8 height 21
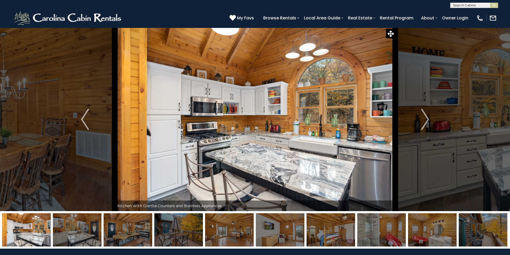
click at [427, 119] on img "Next" at bounding box center [425, 119] width 8 height 21
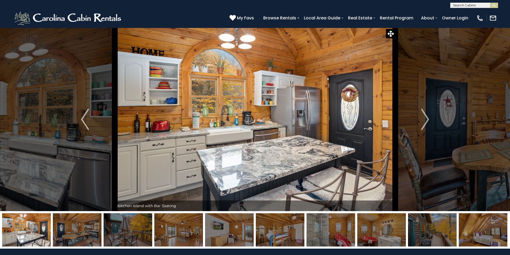
click at [427, 119] on img "Next" at bounding box center [425, 119] width 8 height 21
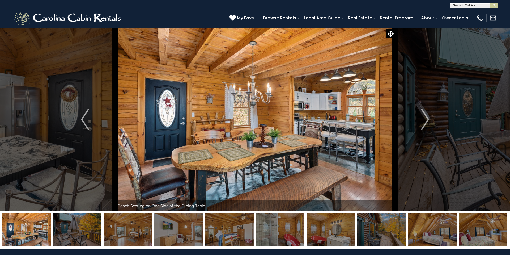
click at [427, 119] on img "Next" at bounding box center [425, 119] width 8 height 21
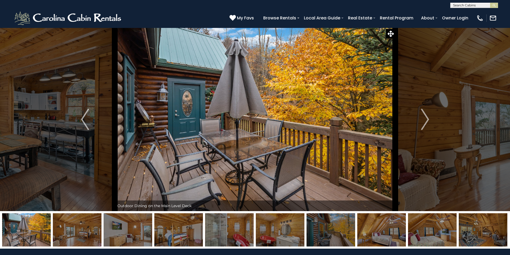
click at [427, 119] on img "Next" at bounding box center [425, 119] width 8 height 21
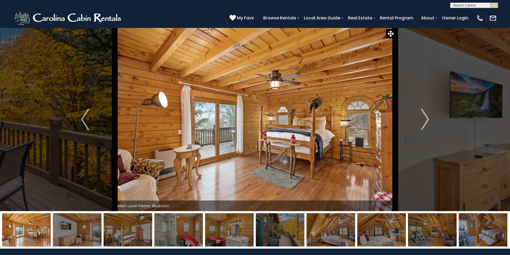
click at [427, 119] on img "Next" at bounding box center [425, 119] width 8 height 21
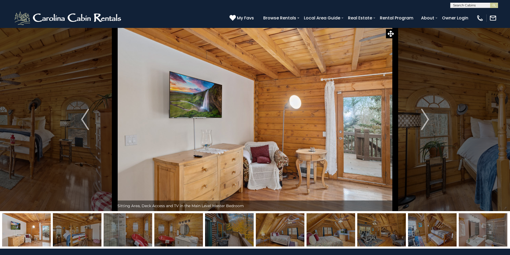
click at [427, 119] on img "Next" at bounding box center [425, 119] width 8 height 21
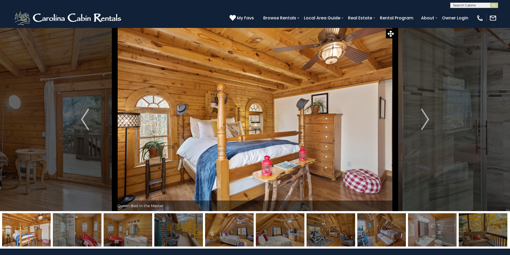
click at [427, 119] on img "Next" at bounding box center [425, 119] width 8 height 21
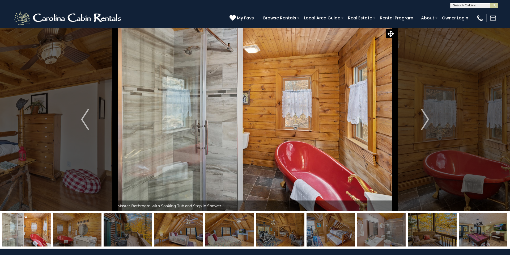
click at [427, 119] on img "Next" at bounding box center [425, 119] width 8 height 21
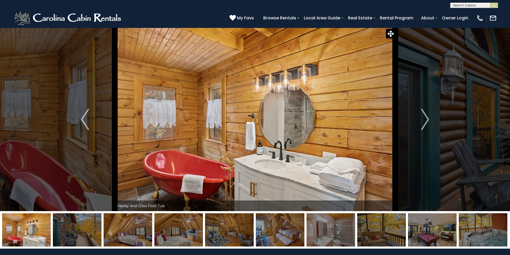
click at [427, 119] on img "Next" at bounding box center [425, 119] width 8 height 21
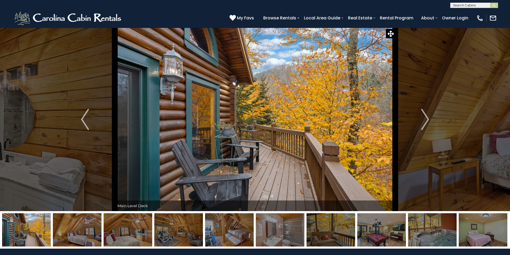
click at [427, 119] on img "Next" at bounding box center [425, 119] width 8 height 21
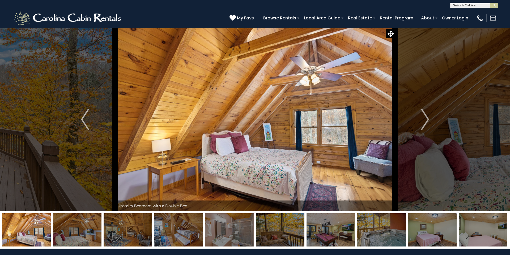
click at [427, 119] on img "Next" at bounding box center [425, 119] width 8 height 21
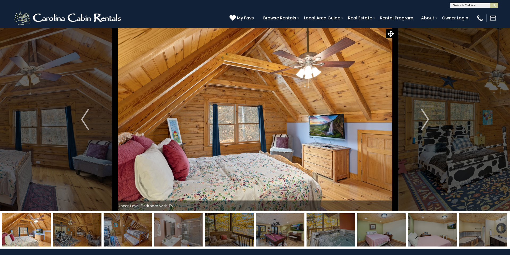
click at [427, 119] on img "Next" at bounding box center [425, 119] width 8 height 21
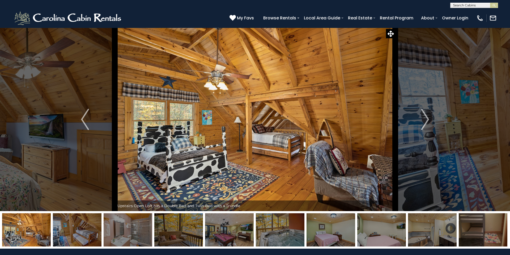
click at [427, 119] on img "Next" at bounding box center [425, 119] width 8 height 21
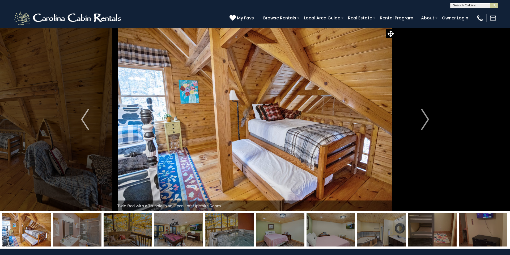
click at [427, 119] on img "Next" at bounding box center [425, 119] width 8 height 21
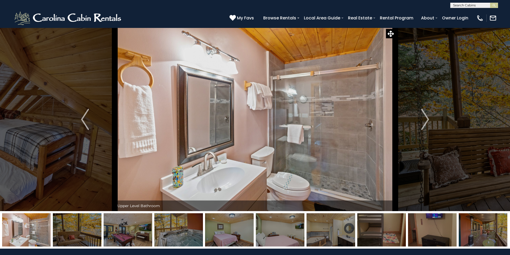
click at [427, 119] on img "Next" at bounding box center [425, 119] width 8 height 21
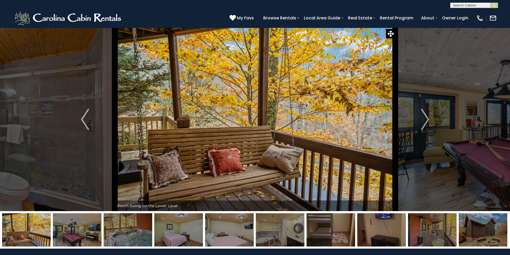
click at [427, 119] on img "Next" at bounding box center [425, 119] width 8 height 21
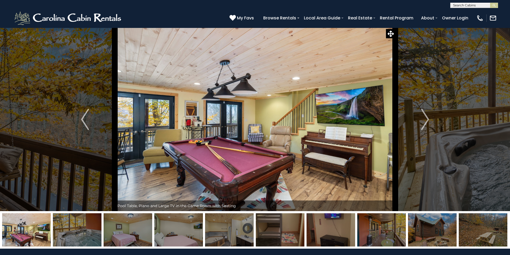
click at [427, 119] on img "Next" at bounding box center [425, 119] width 8 height 21
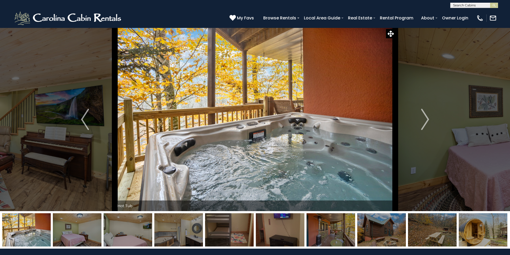
click at [427, 119] on img "Next" at bounding box center [425, 119] width 8 height 21
